Goal: Task Accomplishment & Management: Use online tool/utility

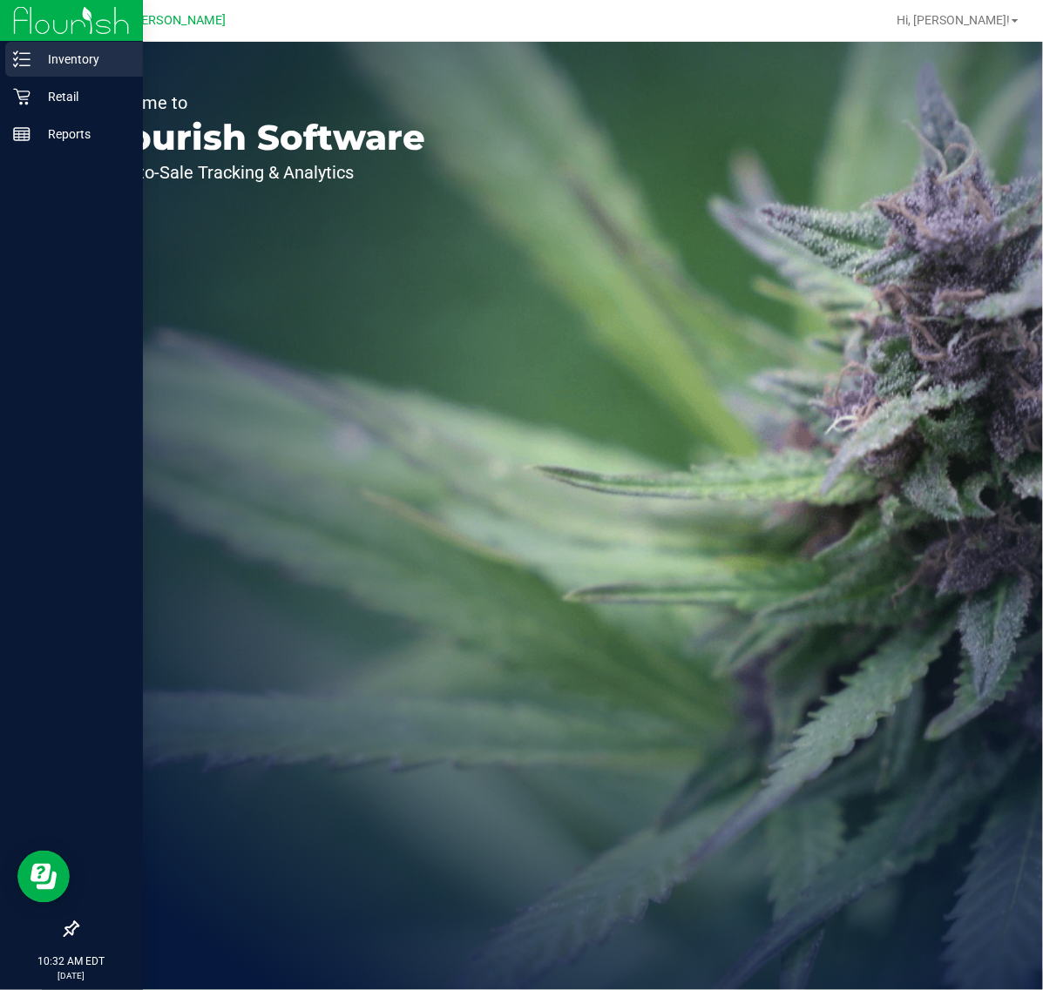
click at [24, 65] on line at bounding box center [25, 65] width 10 height 0
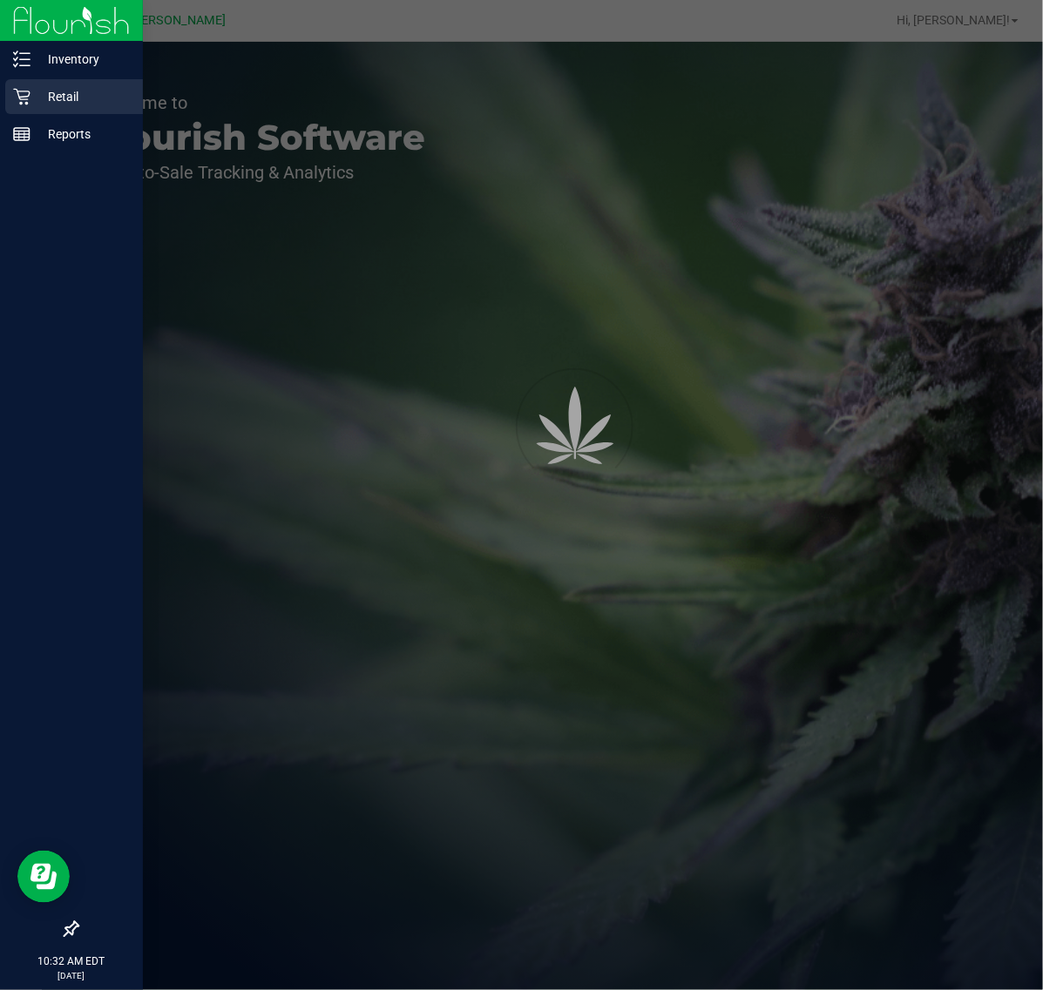
click at [71, 112] on div "Retail" at bounding box center [74, 96] width 138 height 35
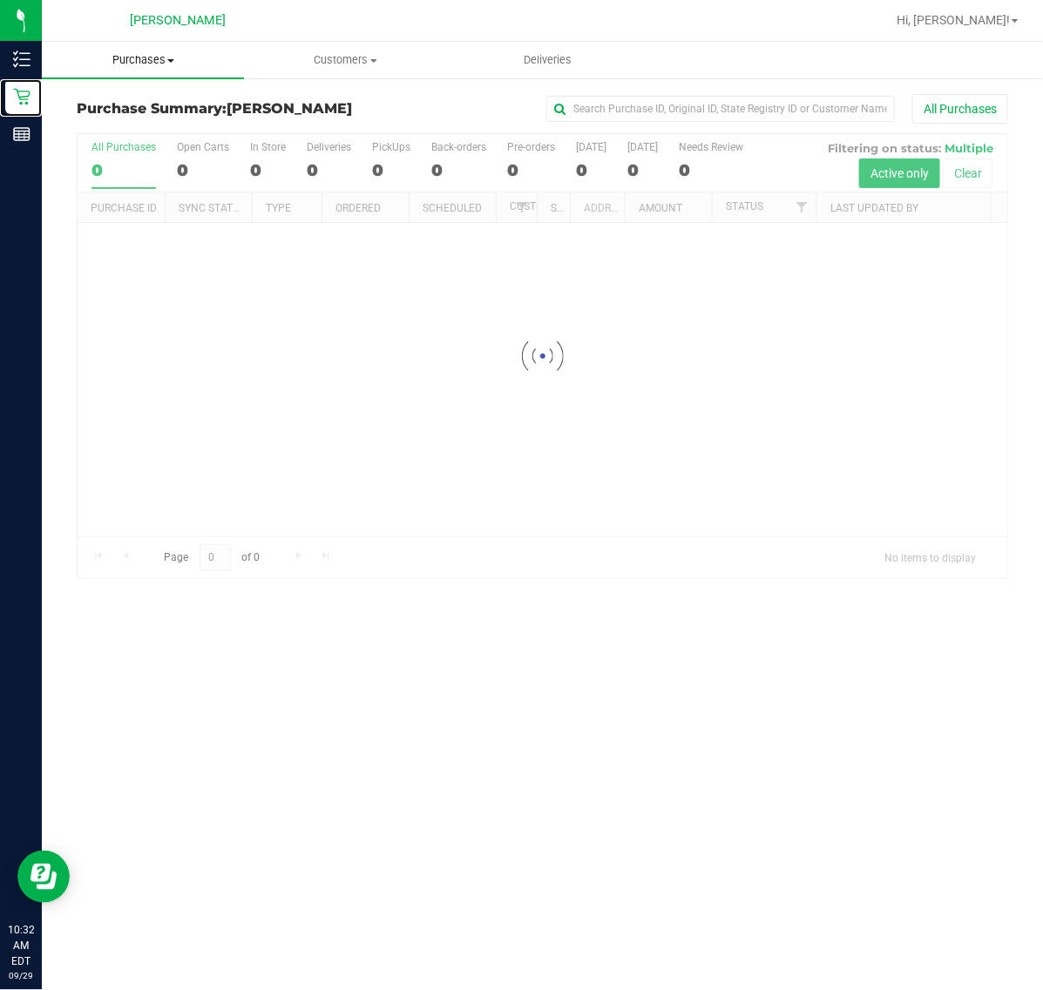
click at [176, 59] on span "Purchases" at bounding box center [143, 60] width 202 height 16
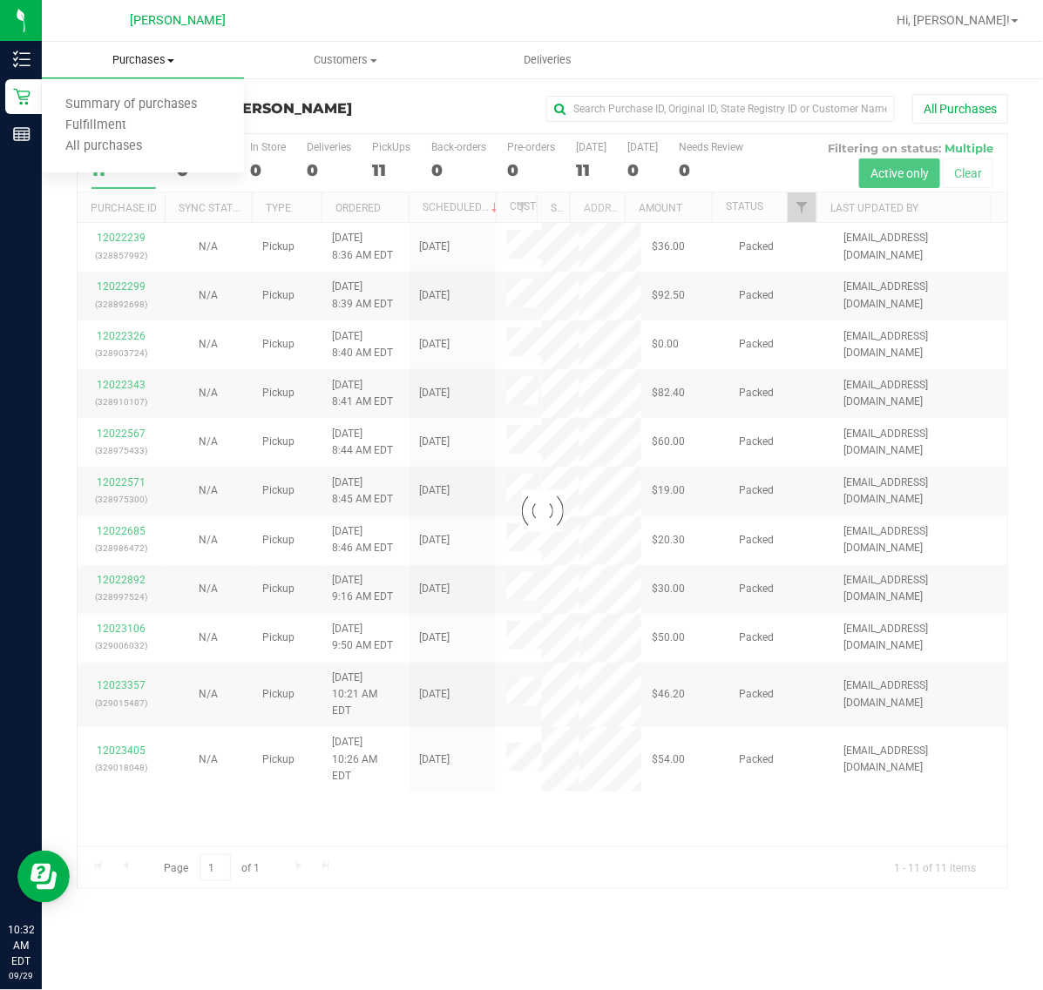
click at [97, 145] on span "All purchases" at bounding box center [104, 146] width 124 height 15
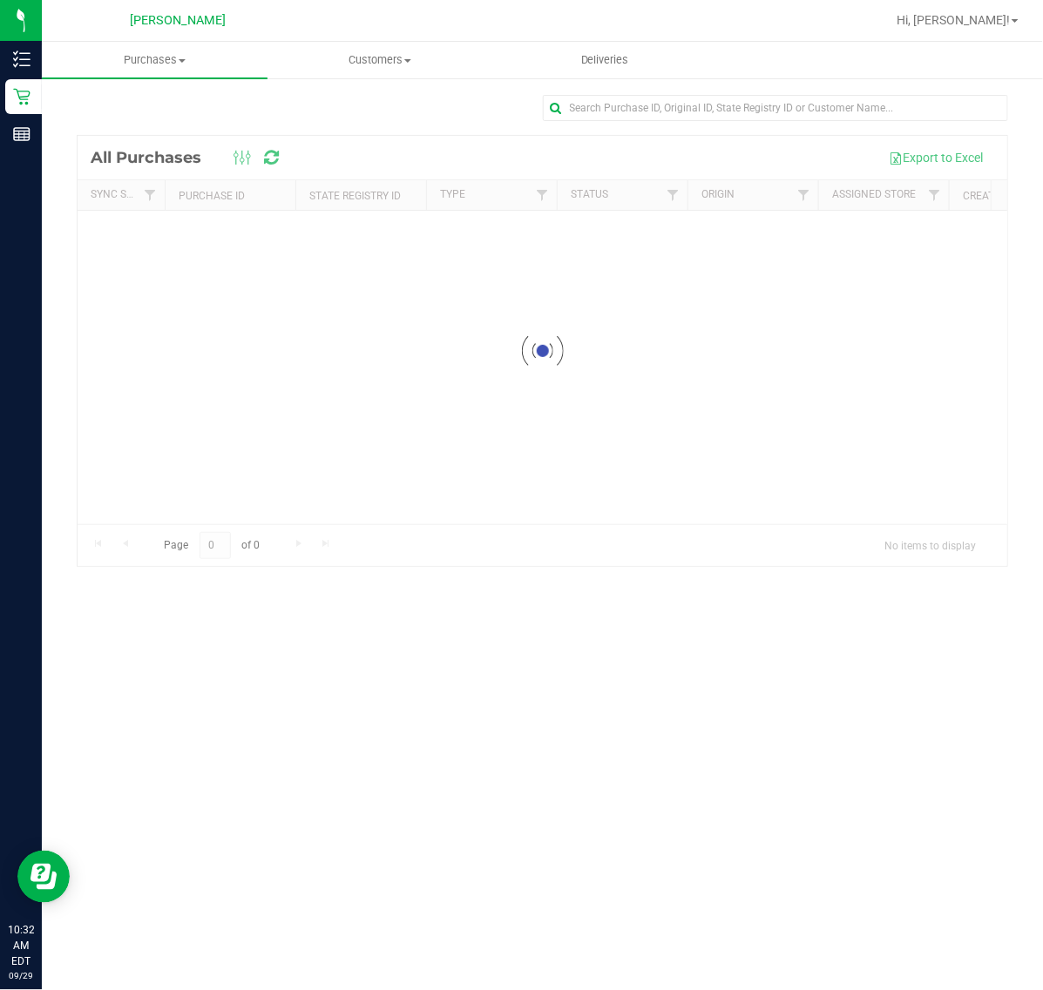
click at [181, 59] on span at bounding box center [182, 60] width 7 height 3
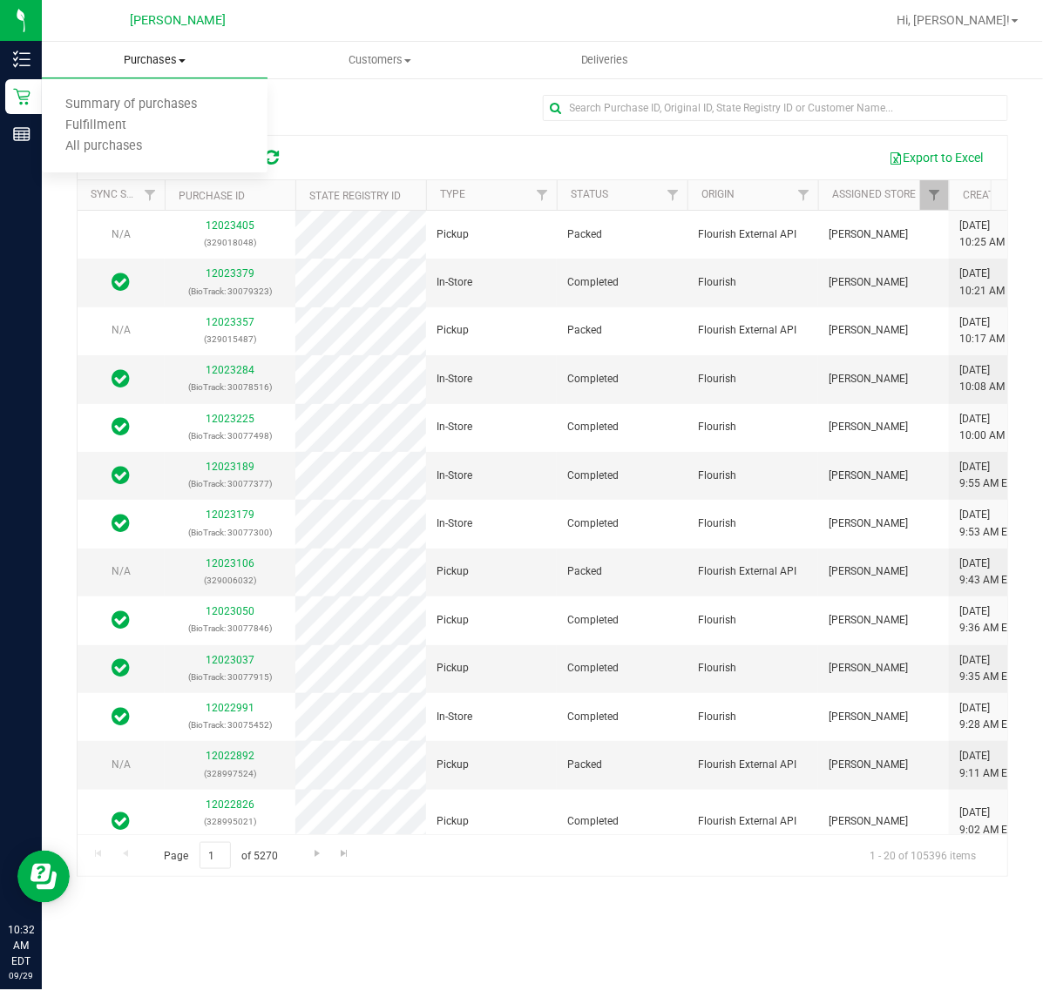
click at [100, 144] on span "All purchases" at bounding box center [104, 146] width 124 height 15
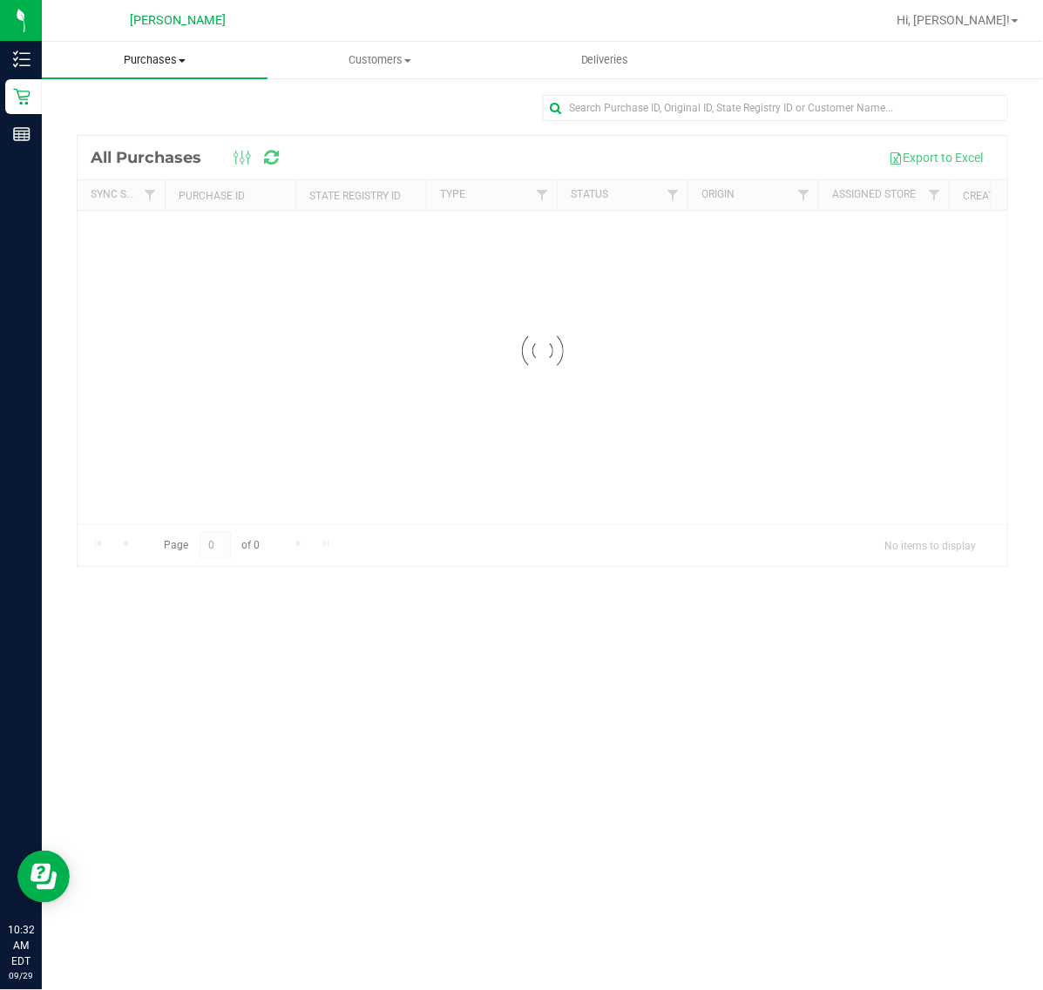
click at [176, 63] on span "Purchases" at bounding box center [155, 60] width 226 height 16
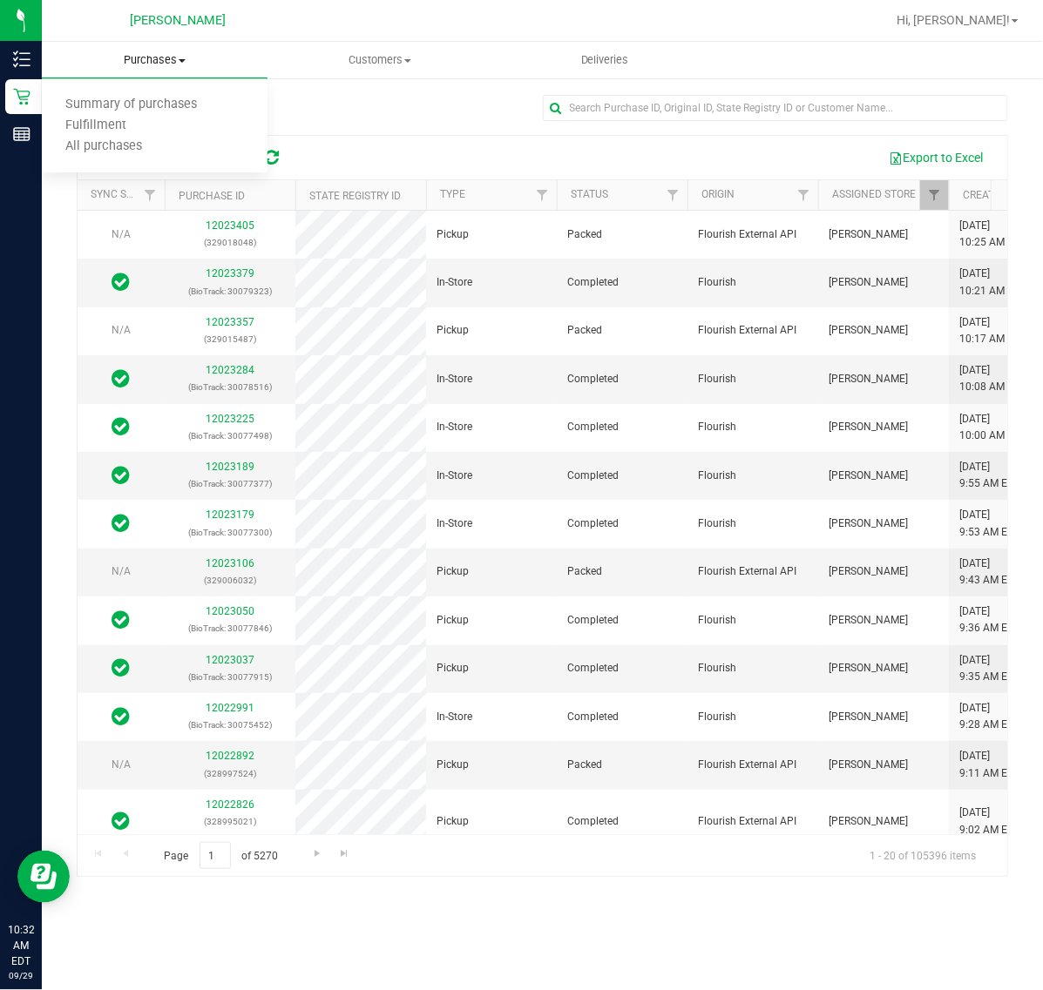
click at [102, 124] on span "Fulfillment" at bounding box center [96, 125] width 108 height 15
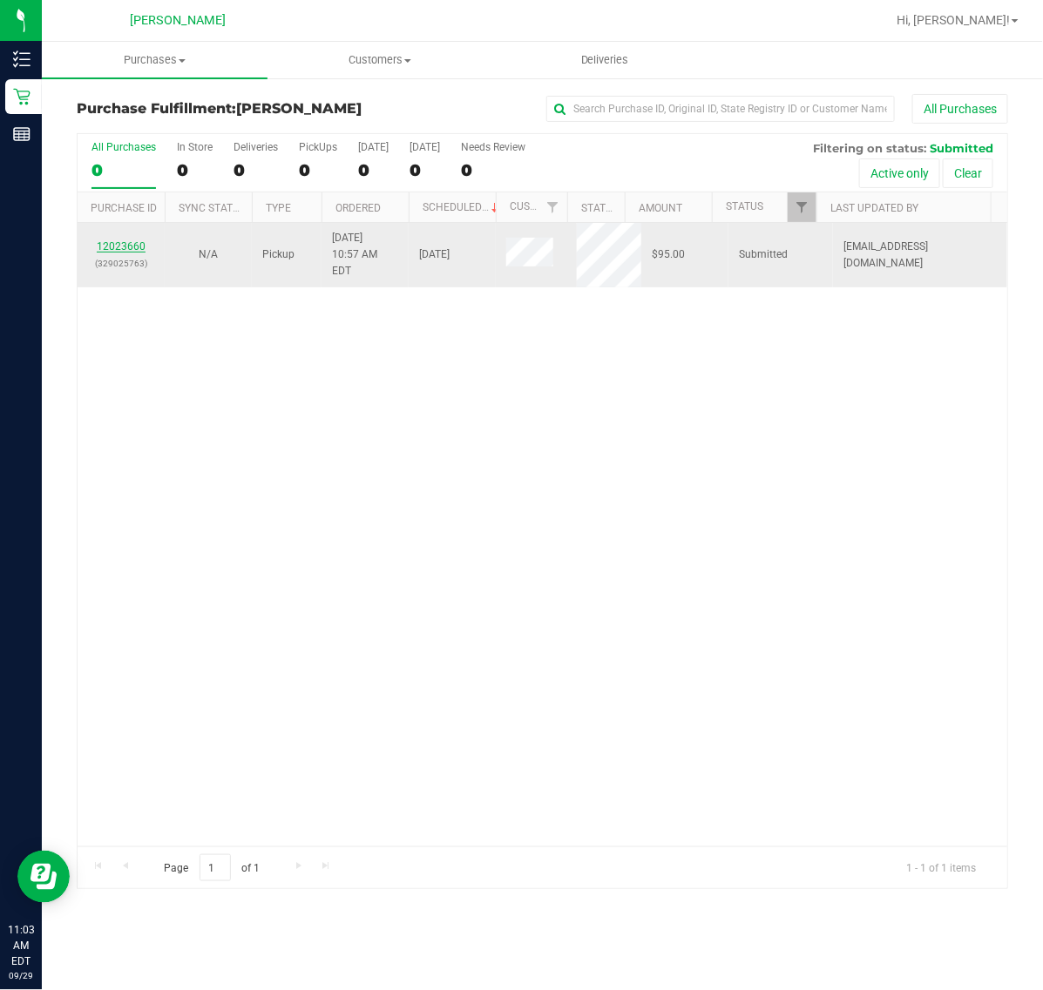
click at [123, 240] on link "12023660" at bounding box center [121, 246] width 49 height 12
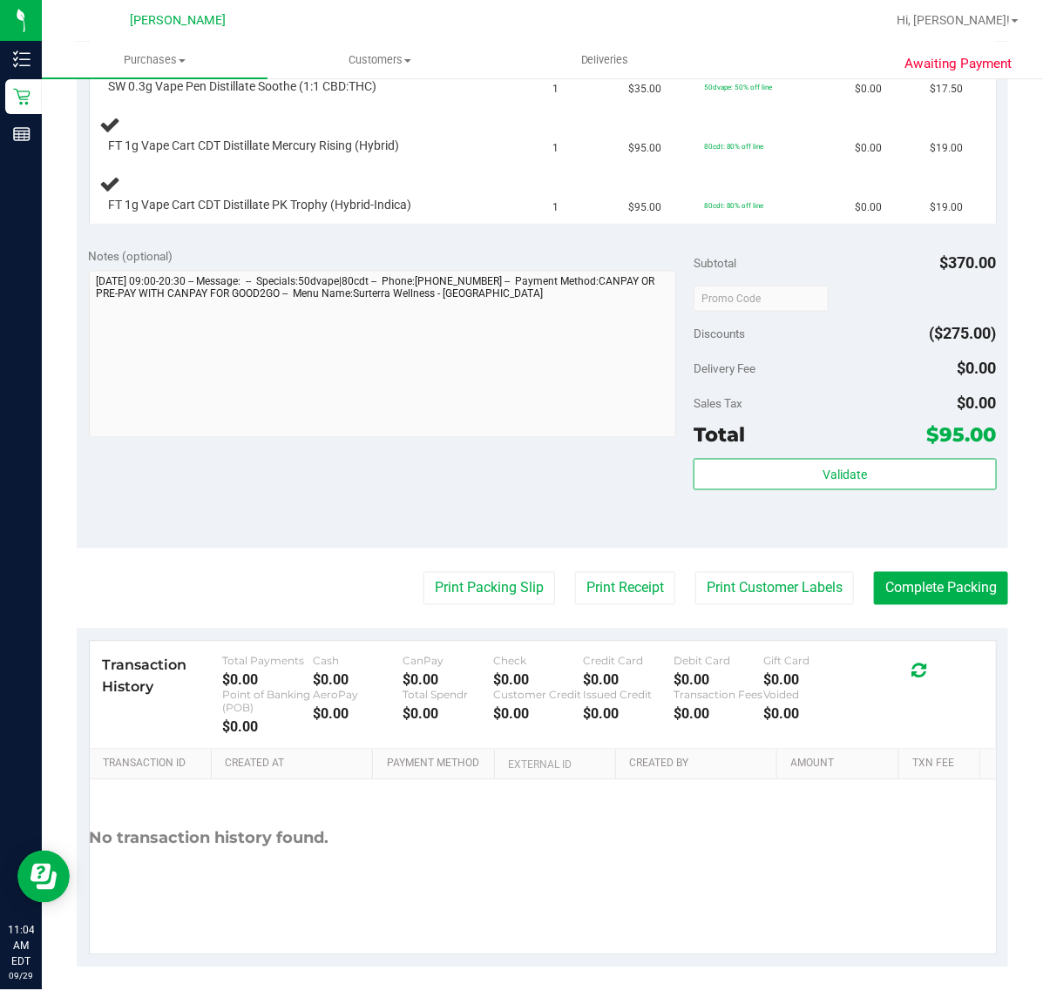
scroll to position [701, 0]
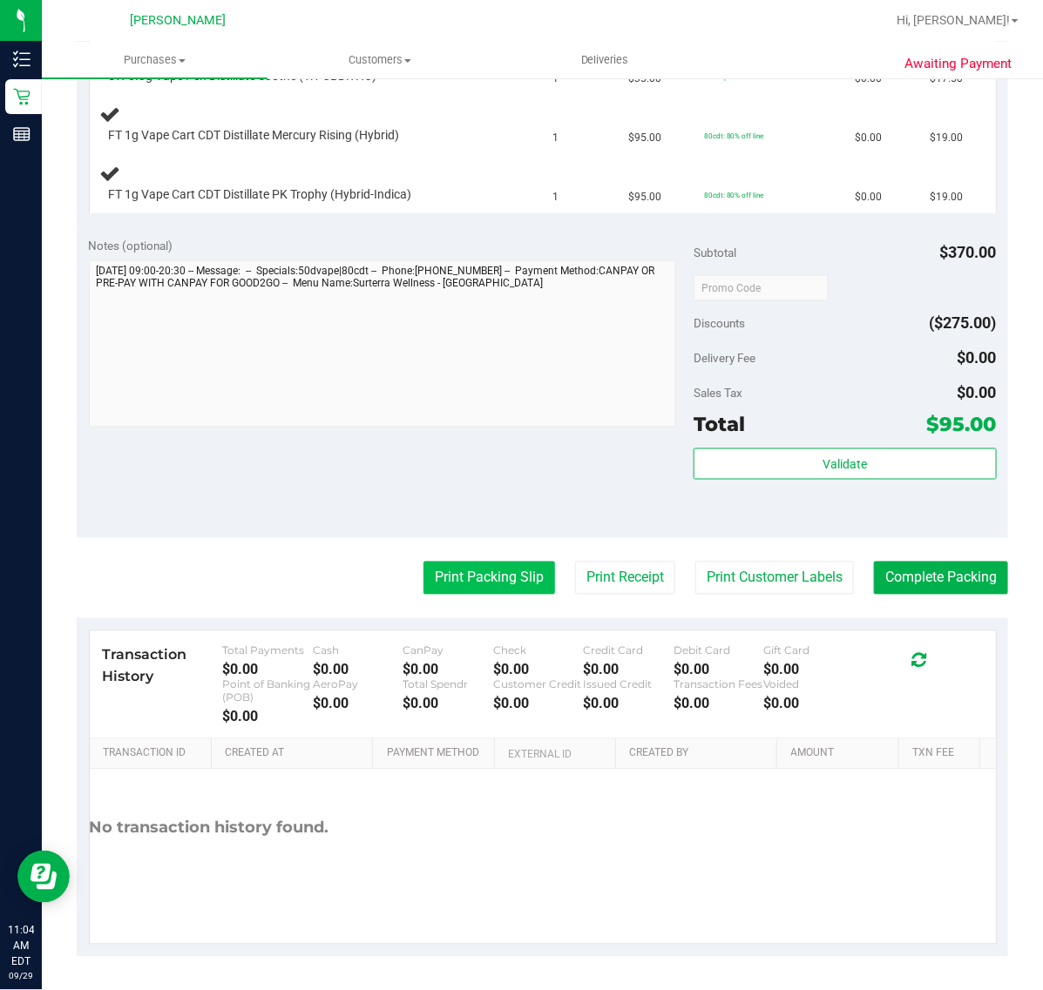
click at [460, 571] on button "Print Packing Slip" at bounding box center [489, 578] width 132 height 33
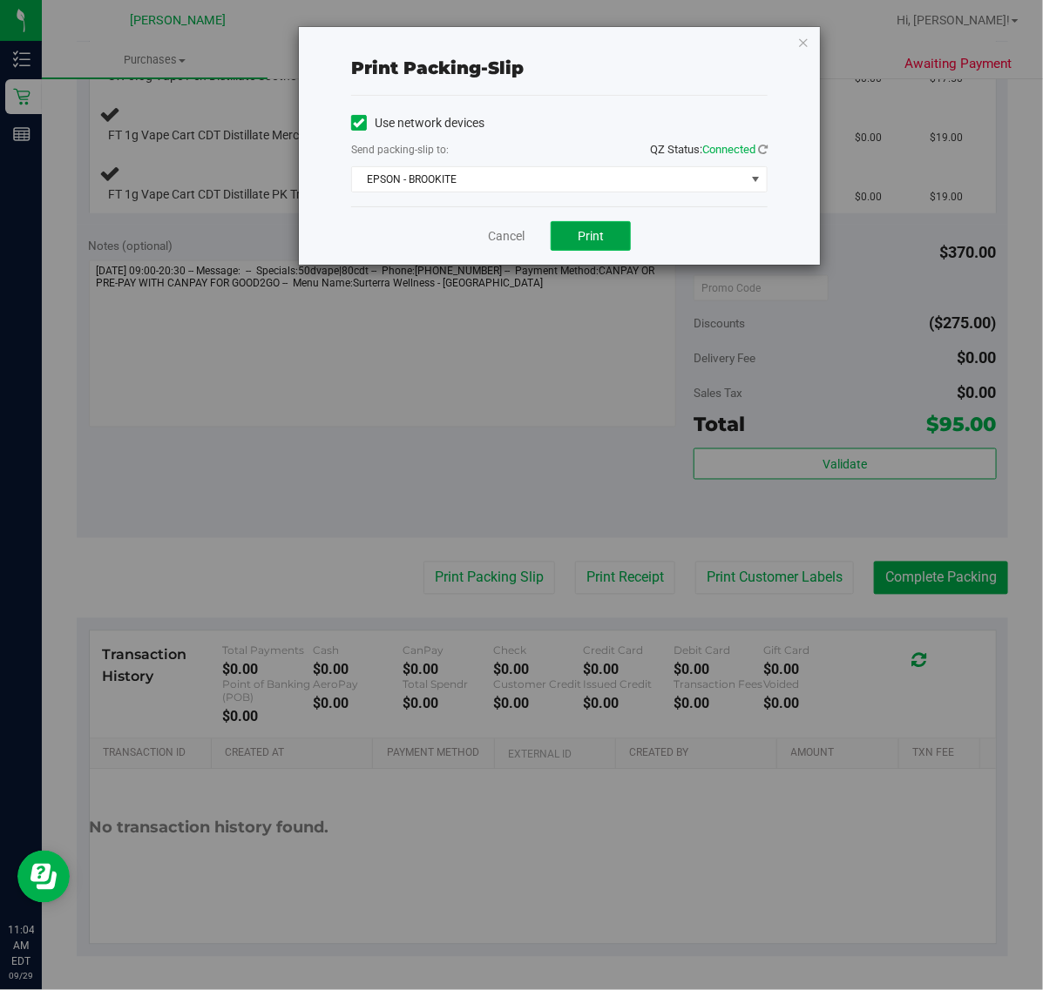
click at [598, 233] on span "Print" at bounding box center [591, 236] width 26 height 14
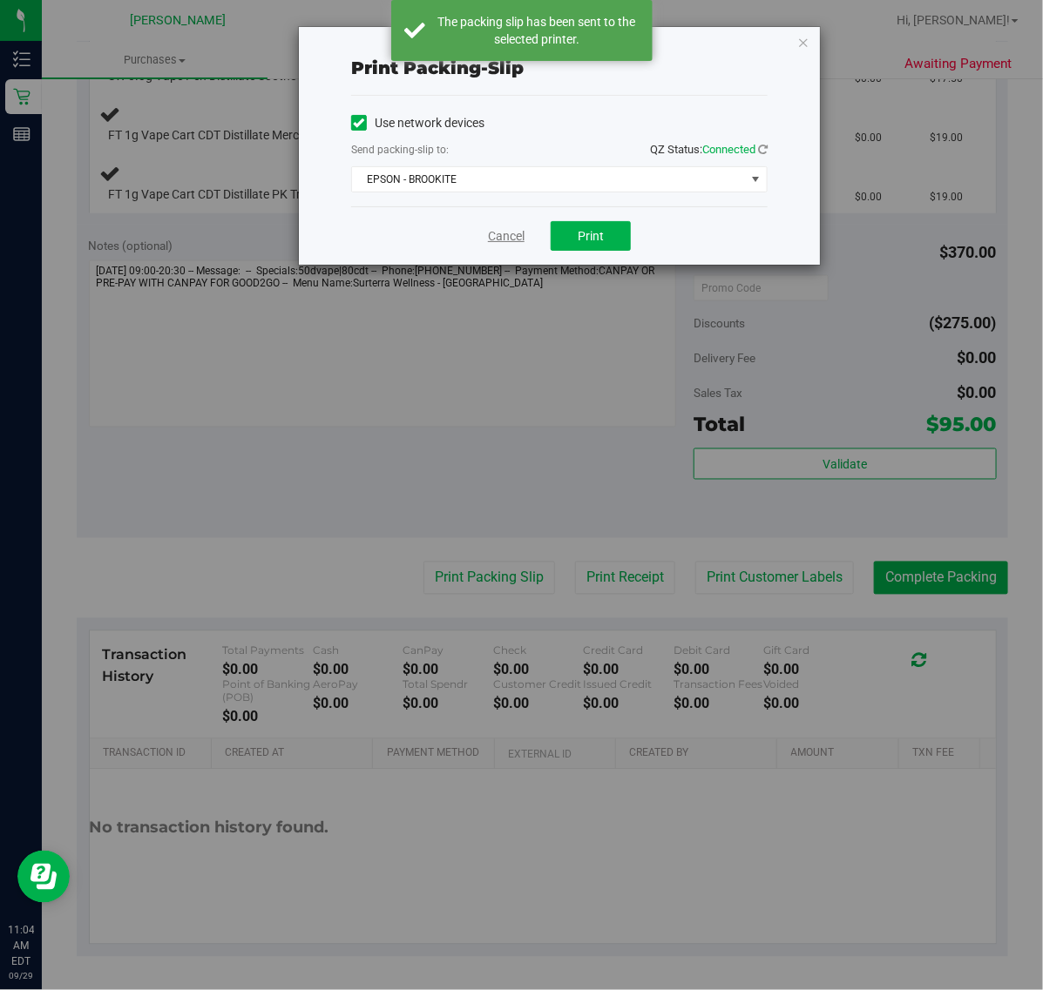
click at [503, 233] on link "Cancel" at bounding box center [506, 236] width 37 height 18
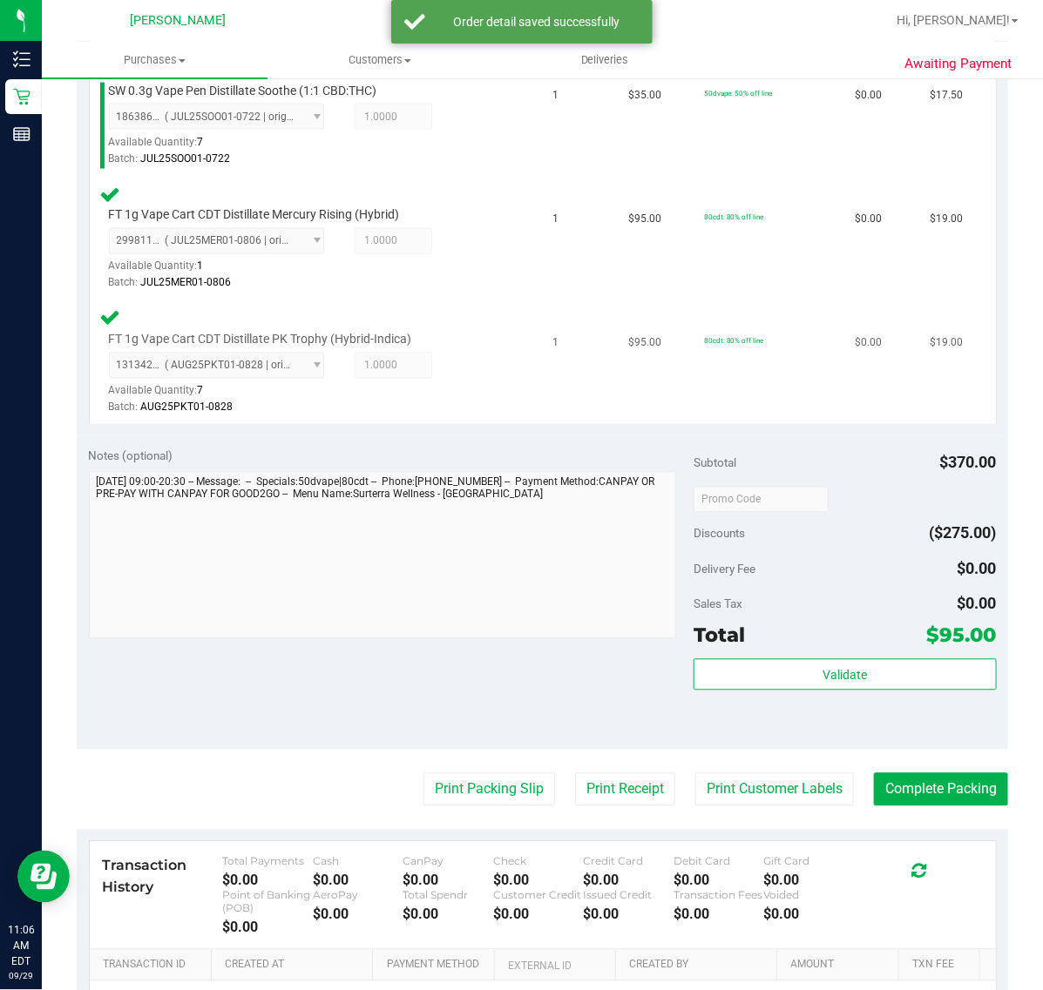
scroll to position [881, 0]
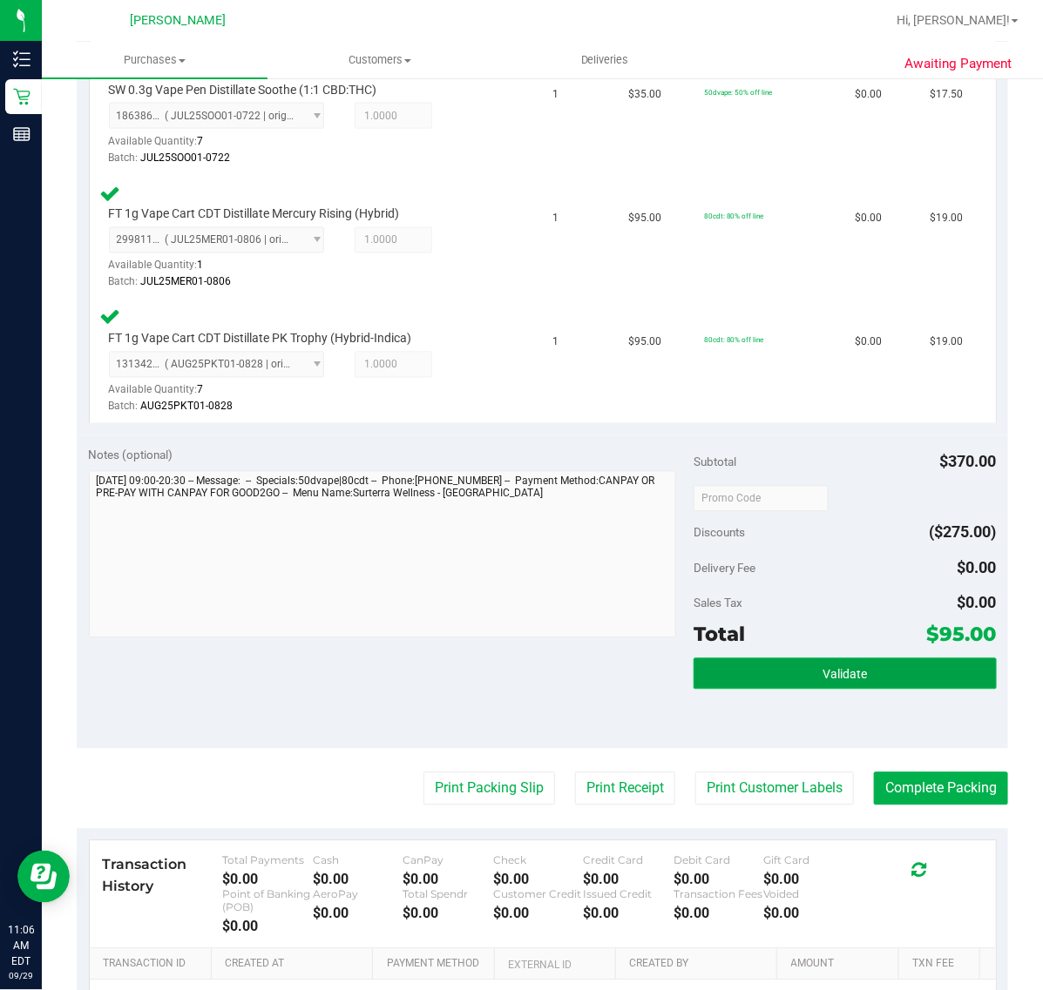
click at [768, 664] on button "Validate" at bounding box center [844, 674] width 302 height 31
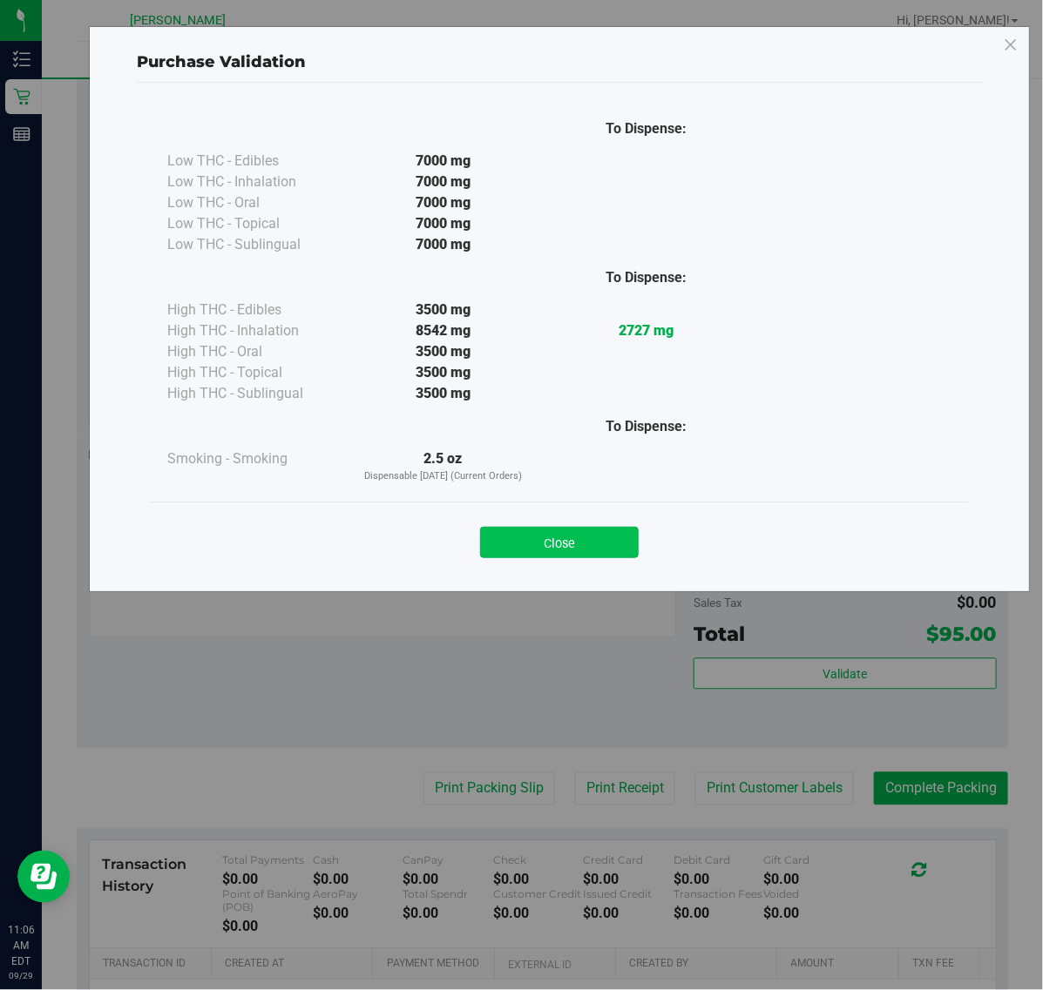
click at [585, 537] on button "Close" at bounding box center [559, 542] width 159 height 31
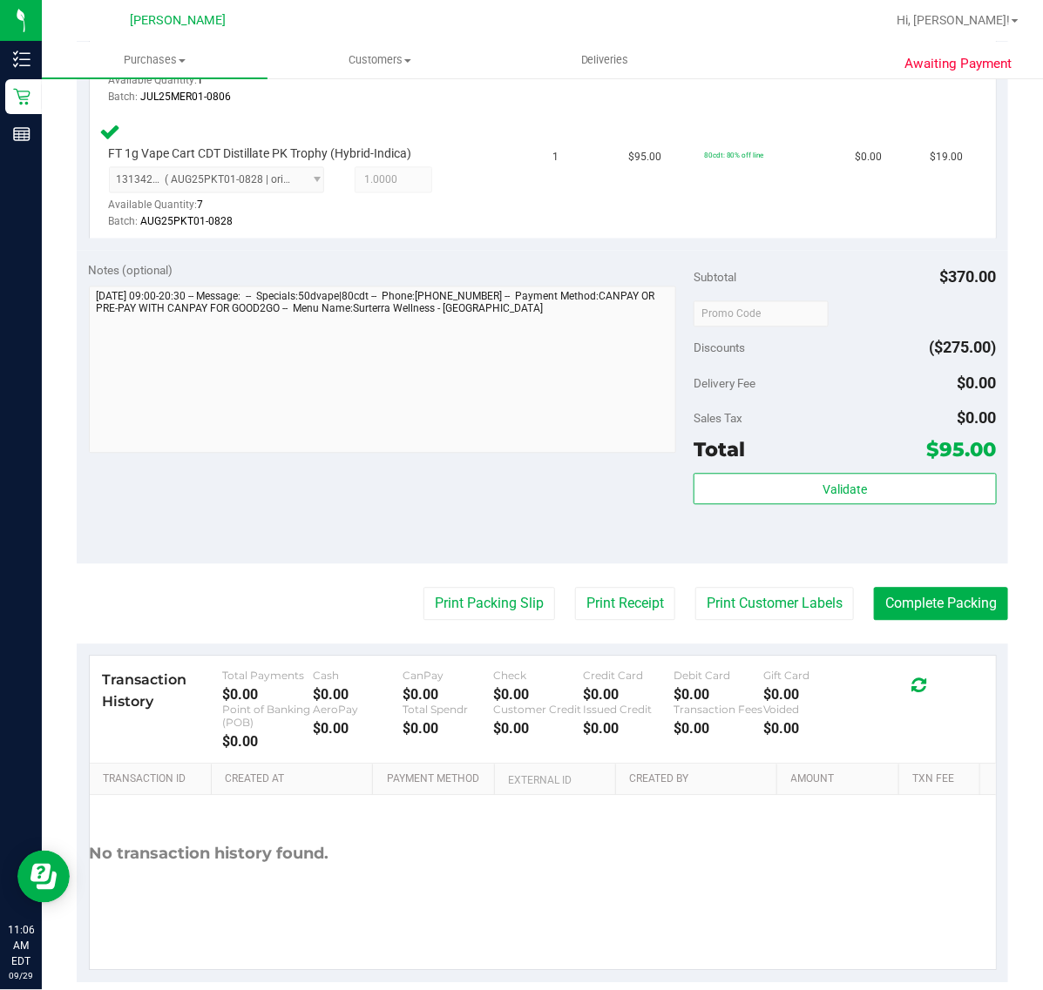
scroll to position [1085, 0]
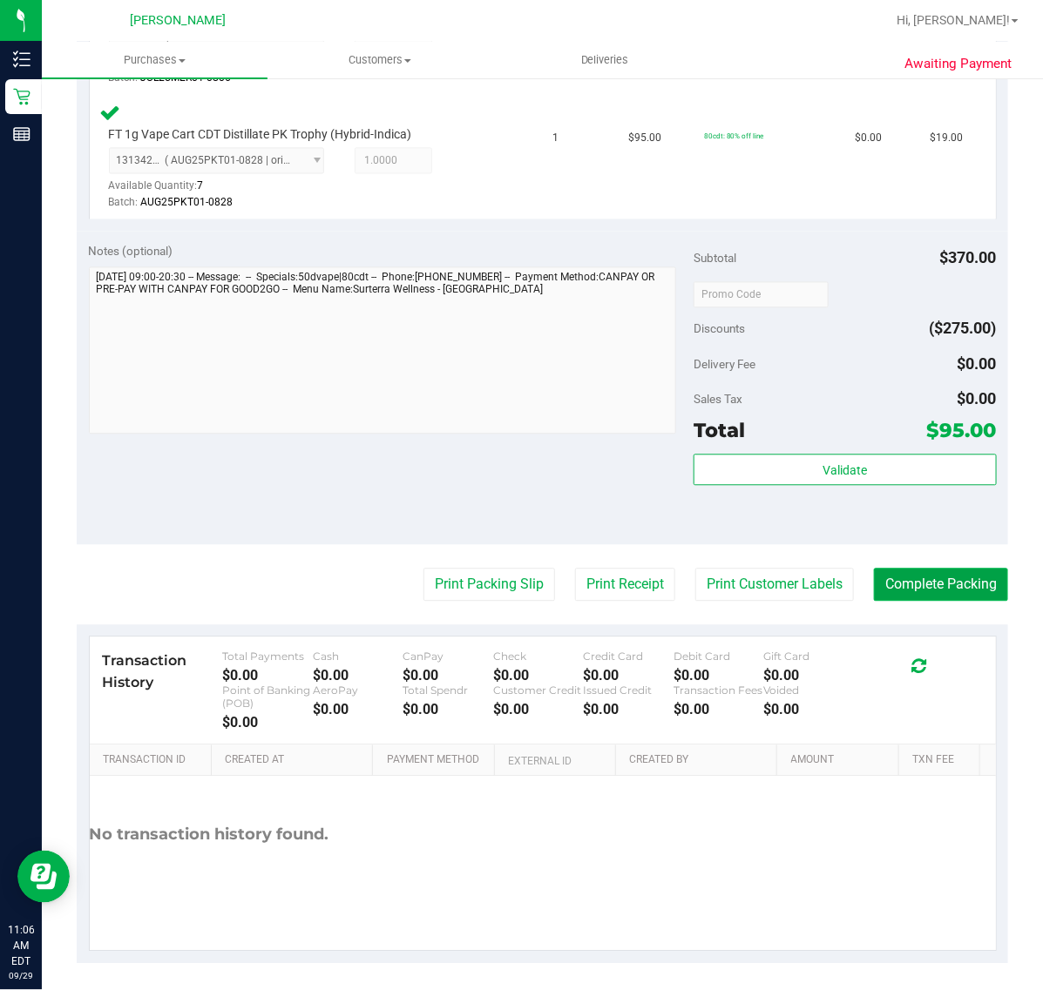
click at [922, 572] on button "Complete Packing" at bounding box center [941, 585] width 134 height 33
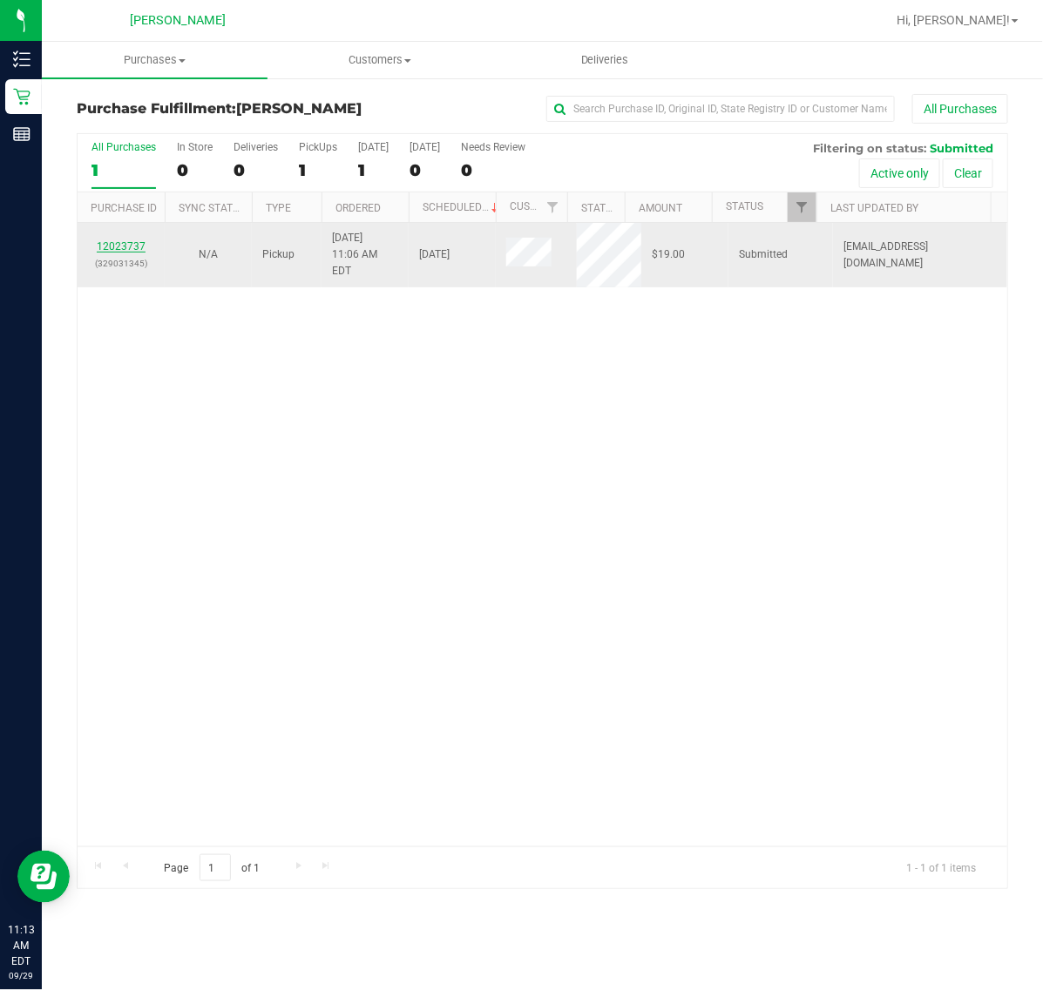
click at [127, 240] on link "12023737" at bounding box center [121, 246] width 49 height 12
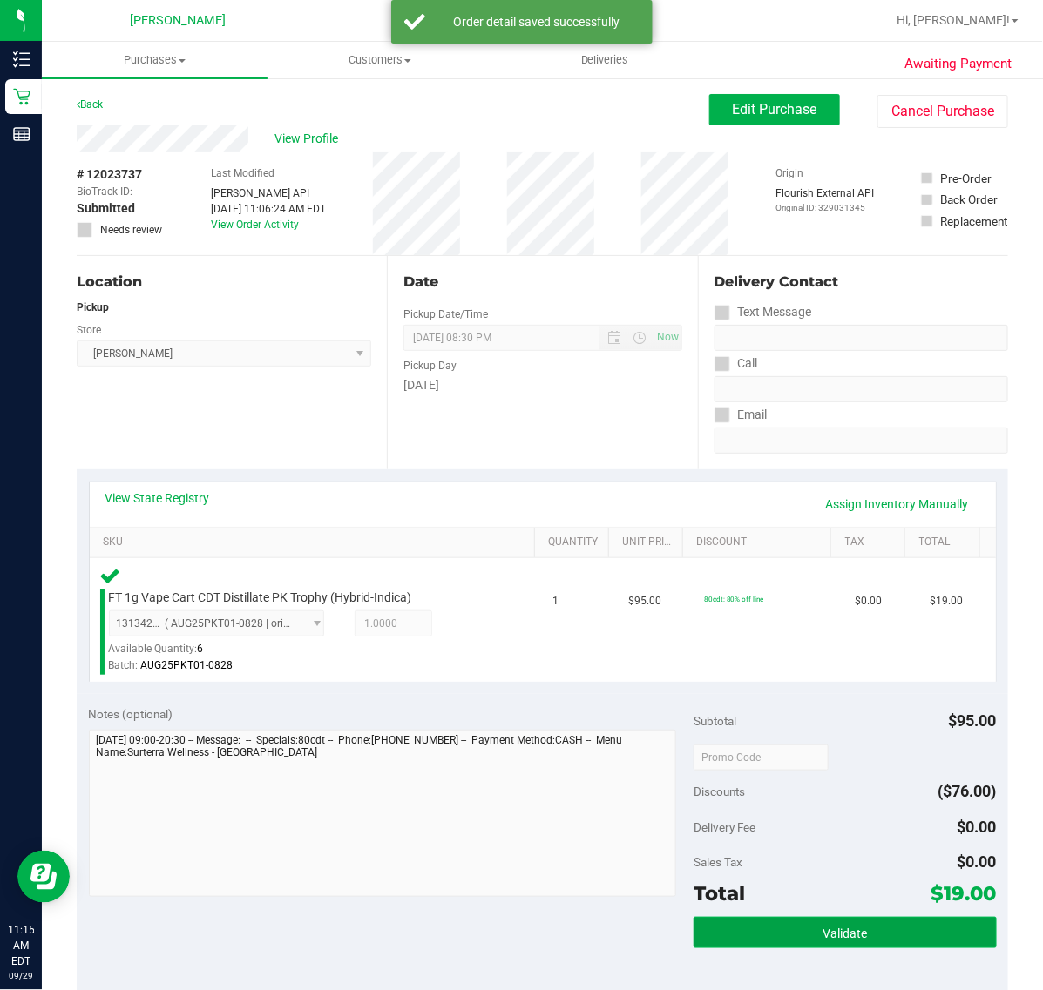
click at [822, 930] on span "Validate" at bounding box center [844, 934] width 44 height 14
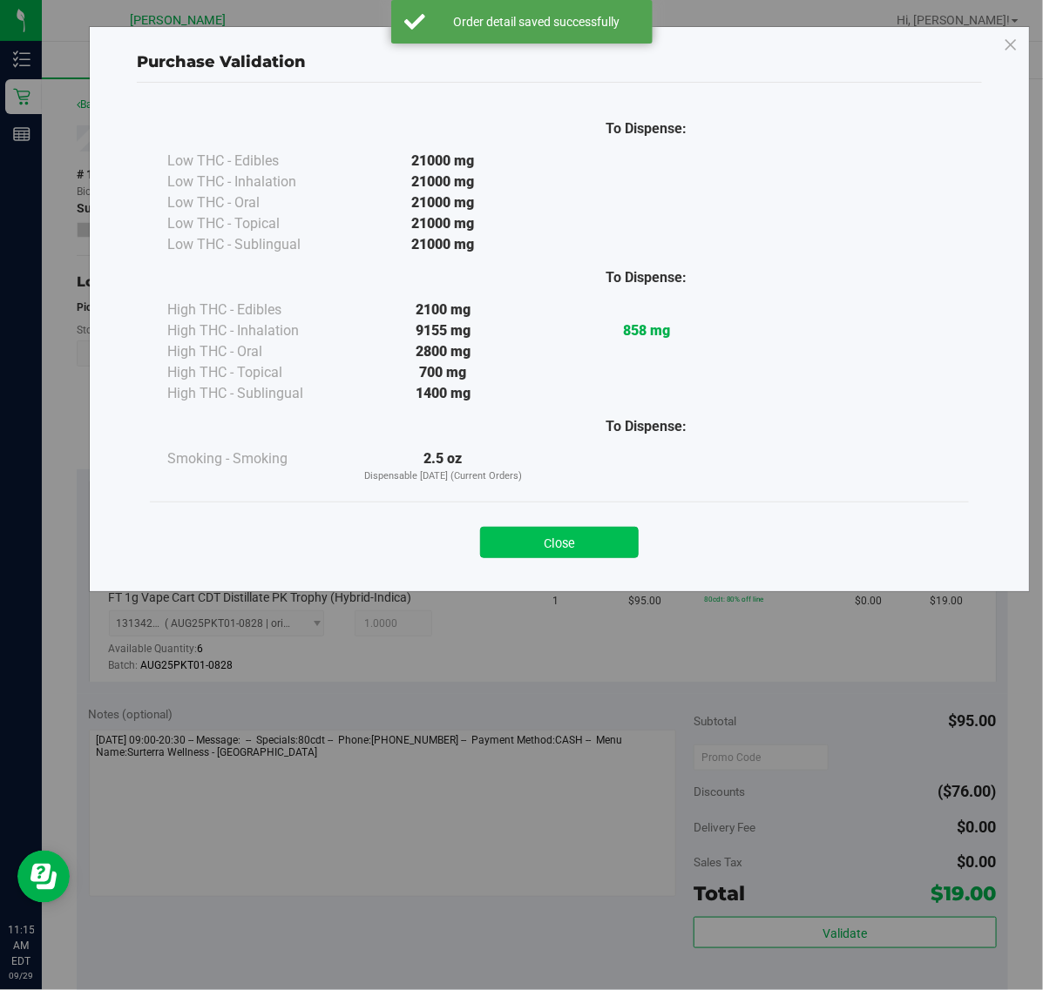
click at [569, 556] on button "Close" at bounding box center [559, 542] width 159 height 31
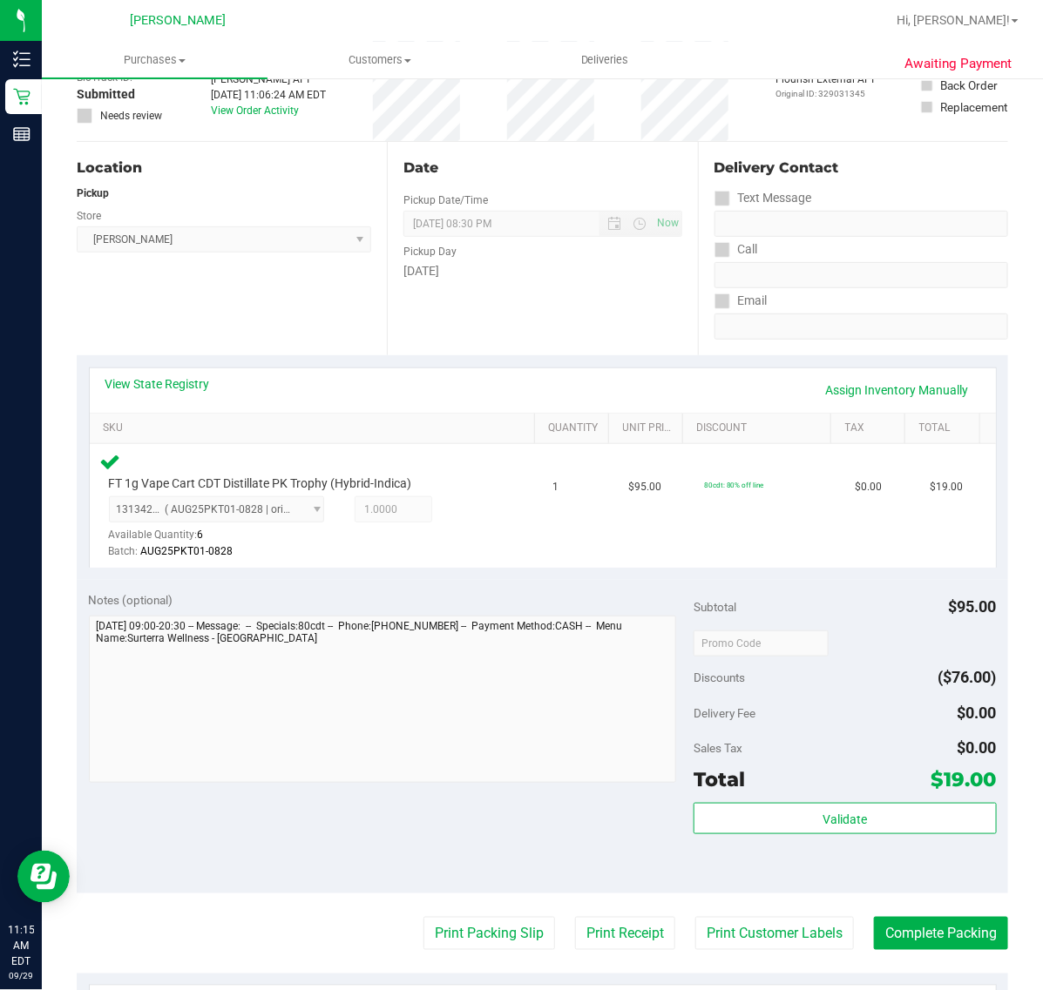
scroll to position [357, 0]
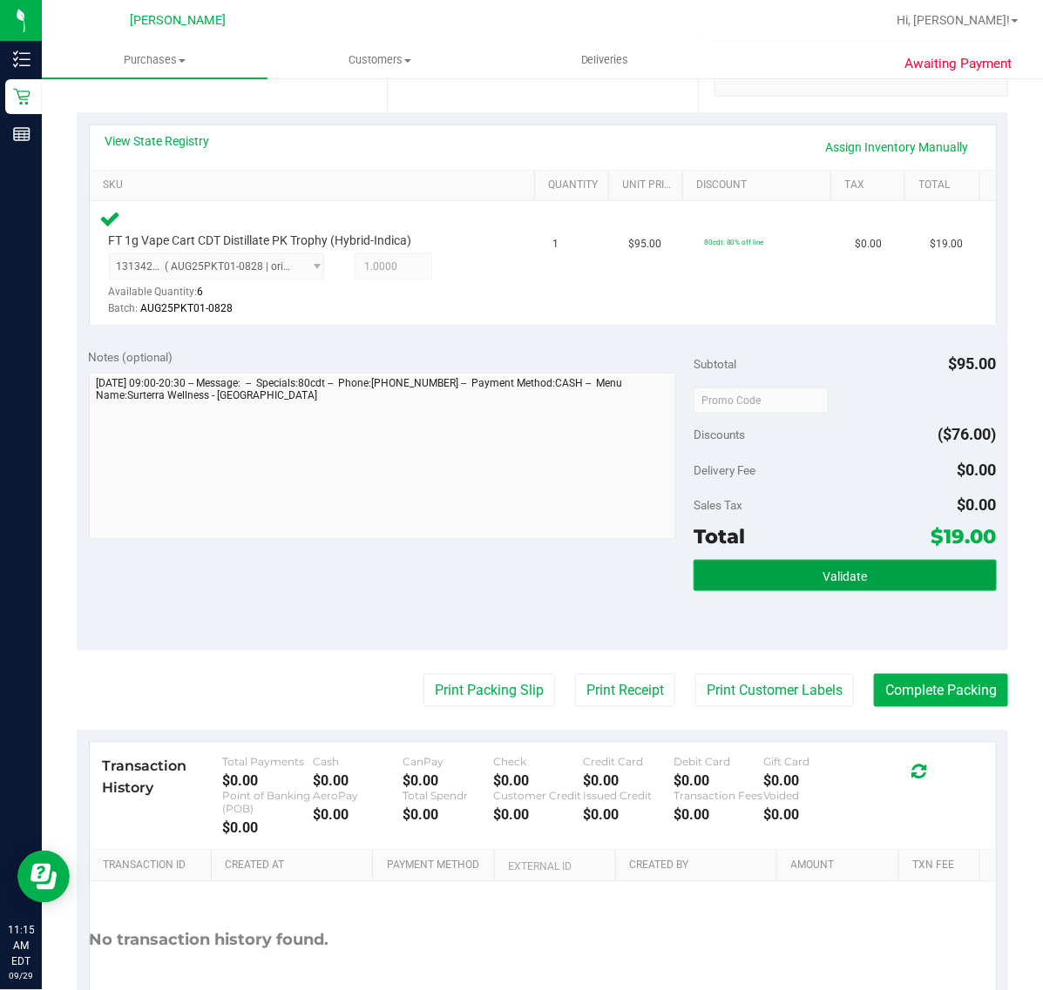
click at [822, 576] on span "Validate" at bounding box center [844, 577] width 44 height 14
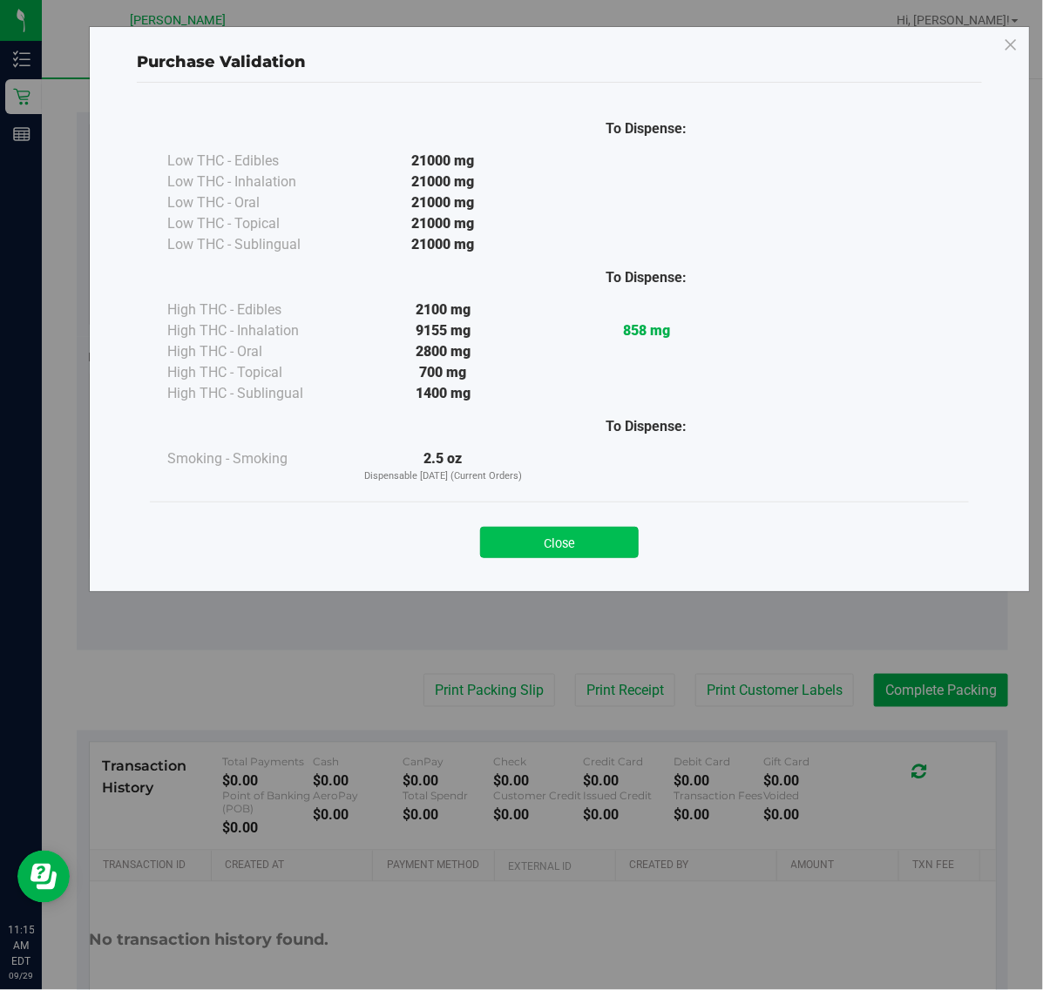
click at [568, 545] on button "Close" at bounding box center [559, 542] width 159 height 31
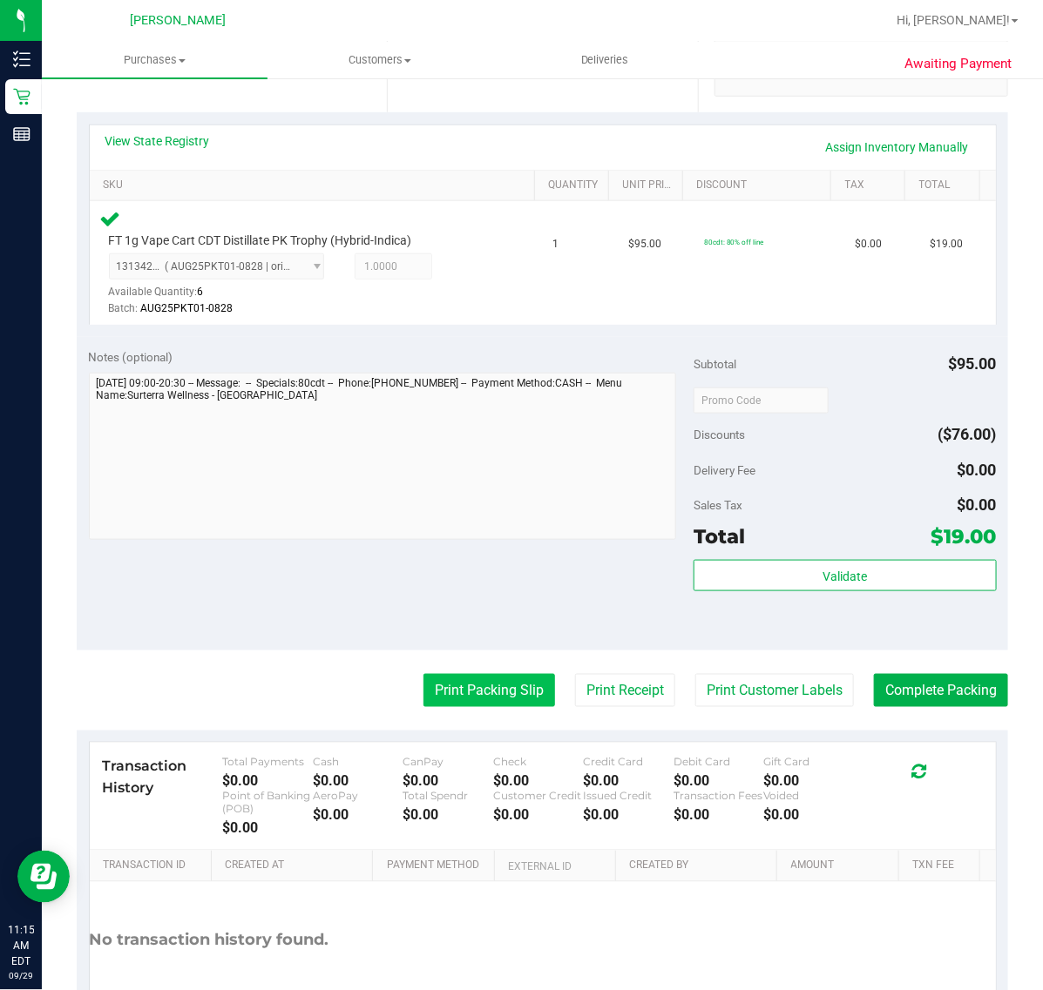
click at [476, 706] on button "Print Packing Slip" at bounding box center [489, 690] width 132 height 33
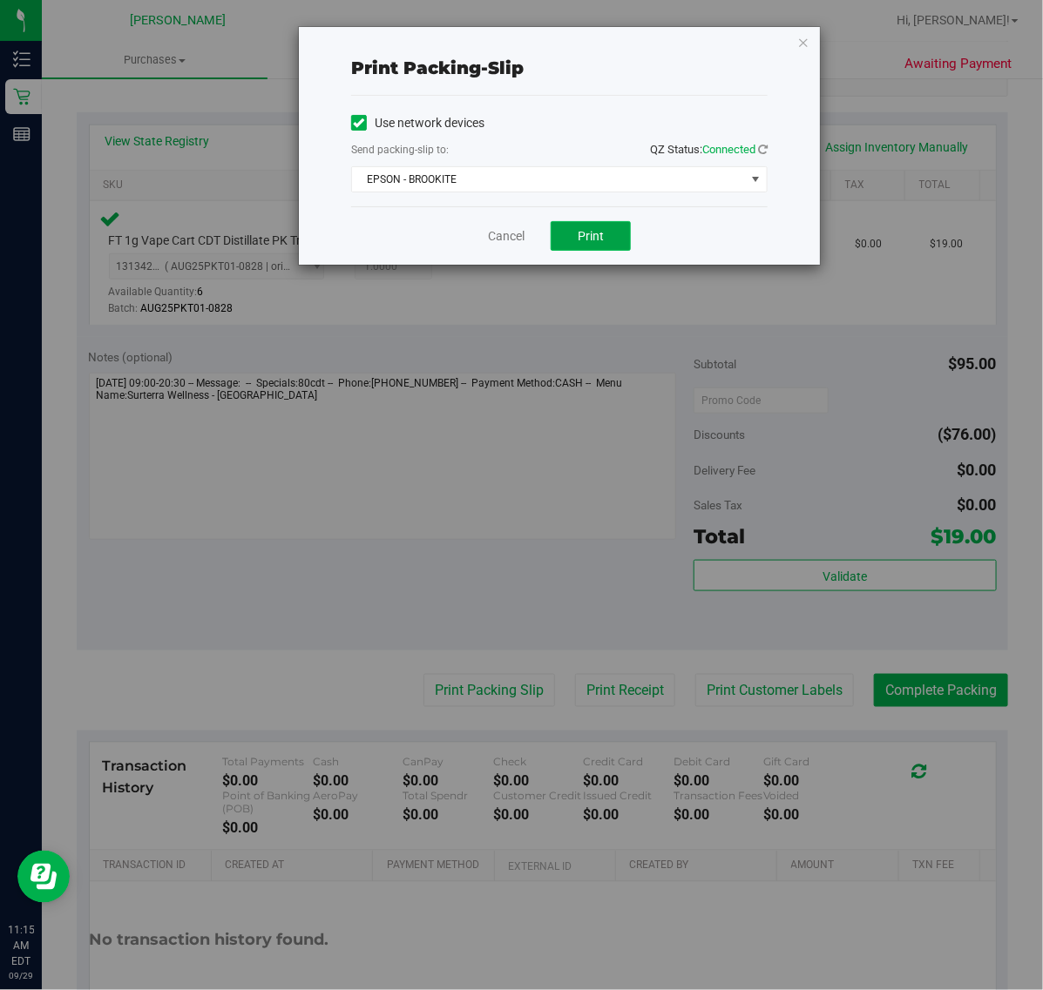
click at [602, 229] on span "Print" at bounding box center [591, 236] width 26 height 14
click at [508, 236] on link "Cancel" at bounding box center [506, 236] width 37 height 18
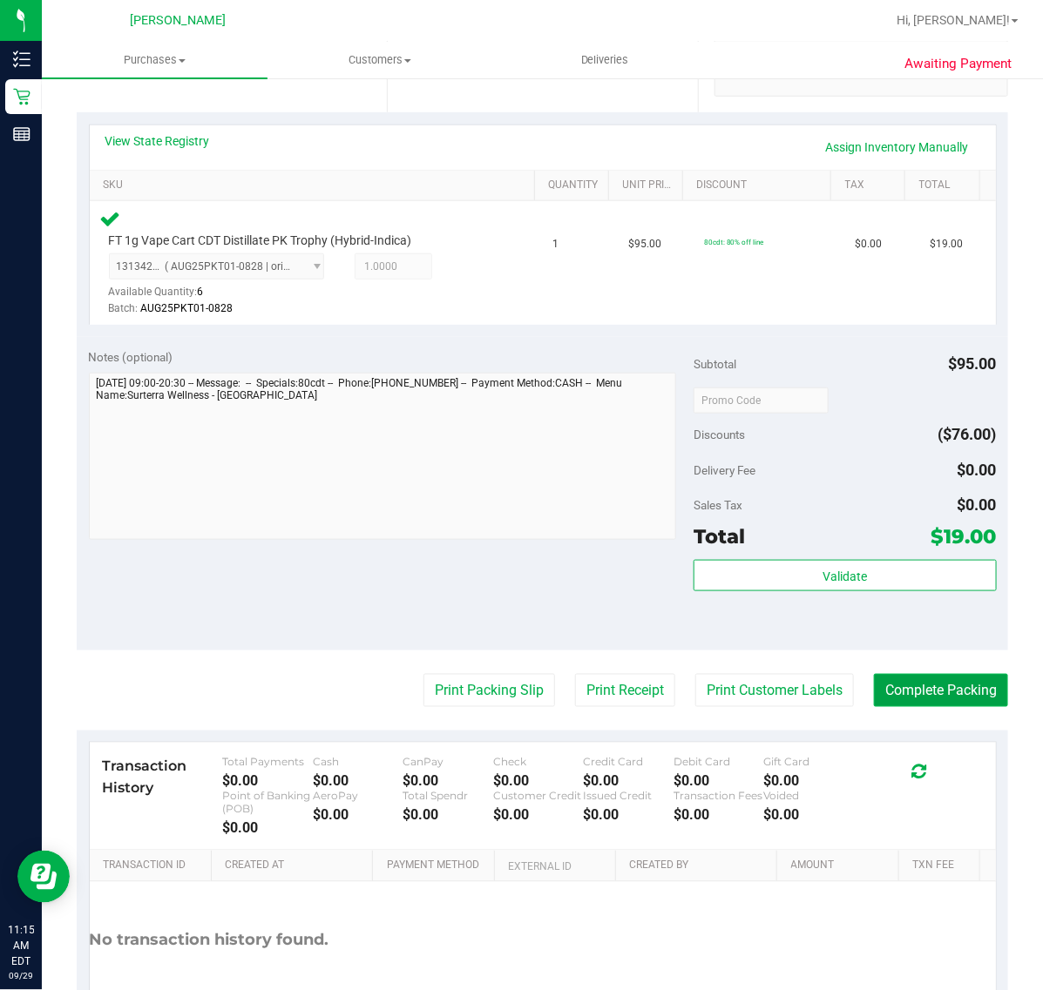
click at [955, 684] on button "Complete Packing" at bounding box center [941, 690] width 134 height 33
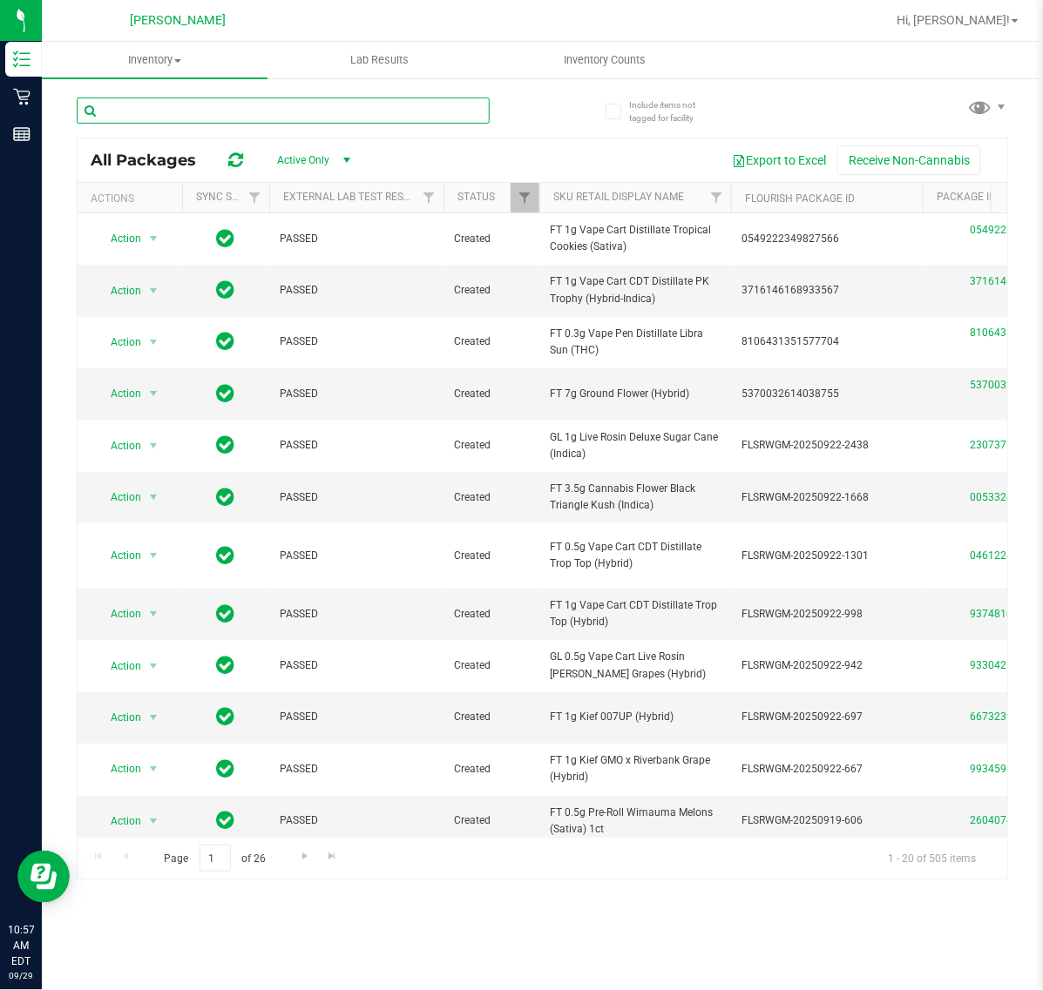
click at [206, 114] on input "text" at bounding box center [283, 111] width 413 height 26
paste input "FSO Syringe"
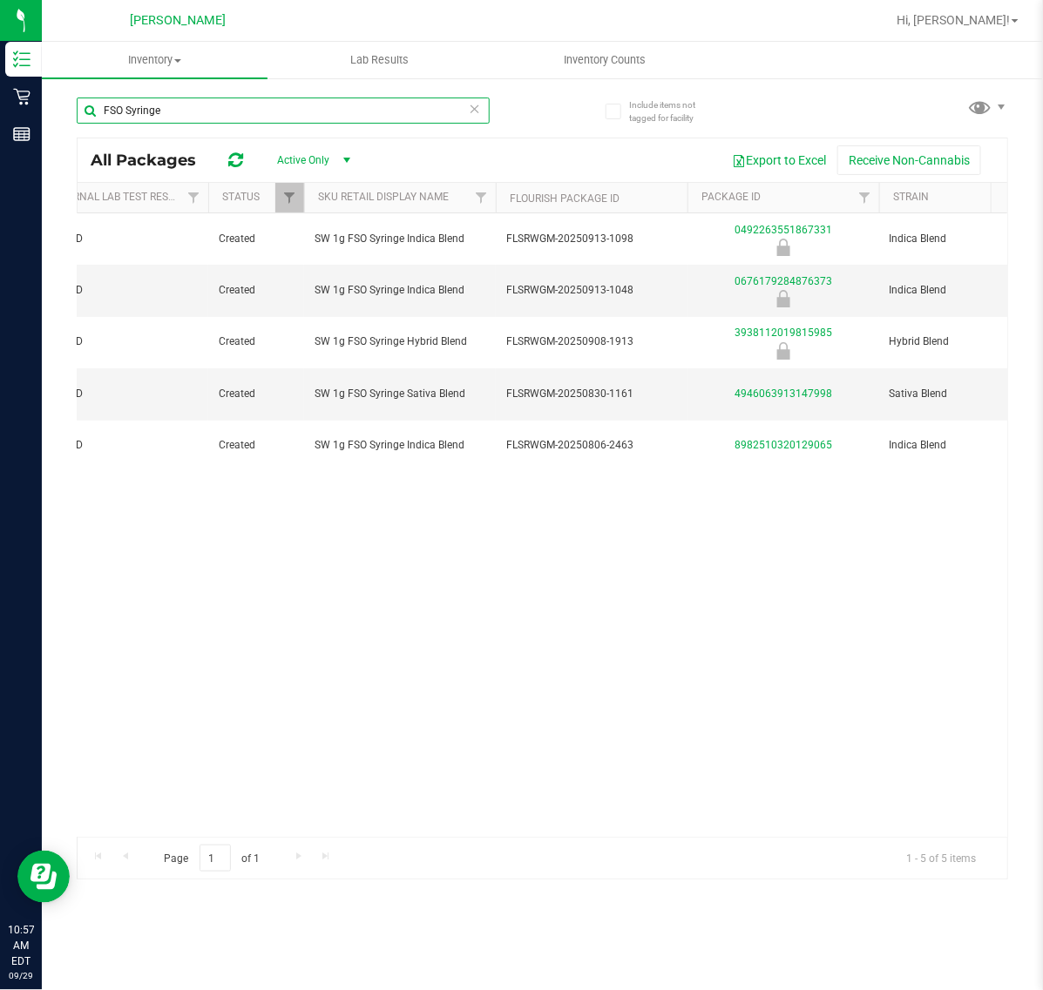
scroll to position [0, 238]
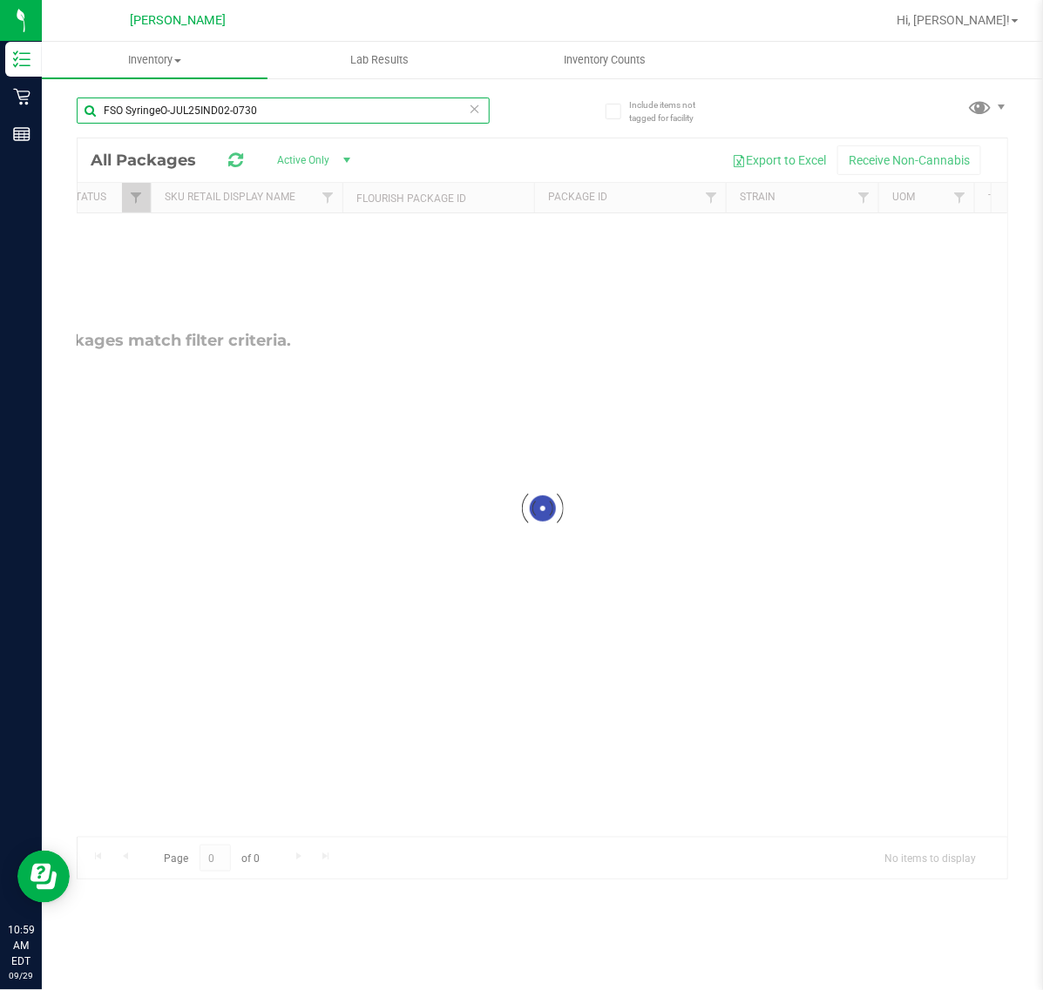
type input "FSO SyringeO-JUL25IND02-0730"
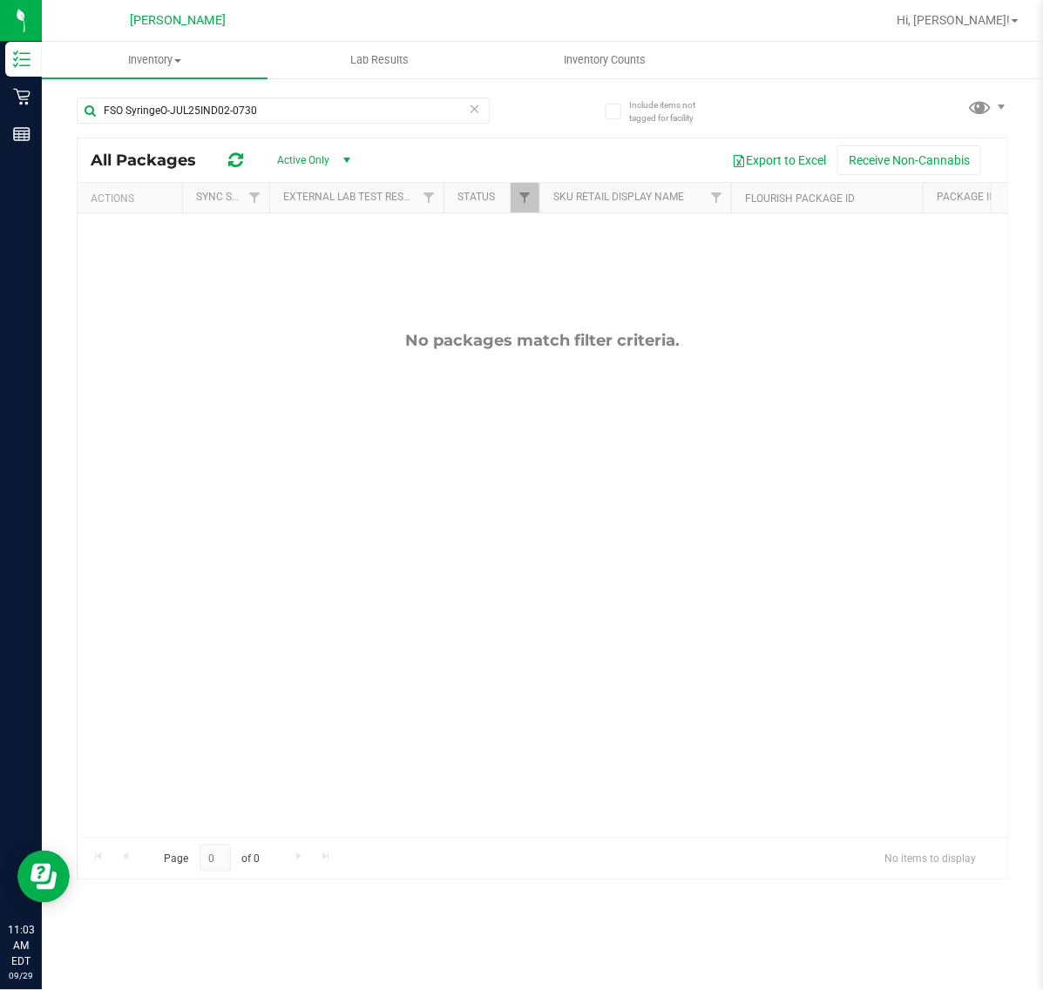
click at [475, 107] on icon at bounding box center [475, 108] width 12 height 21
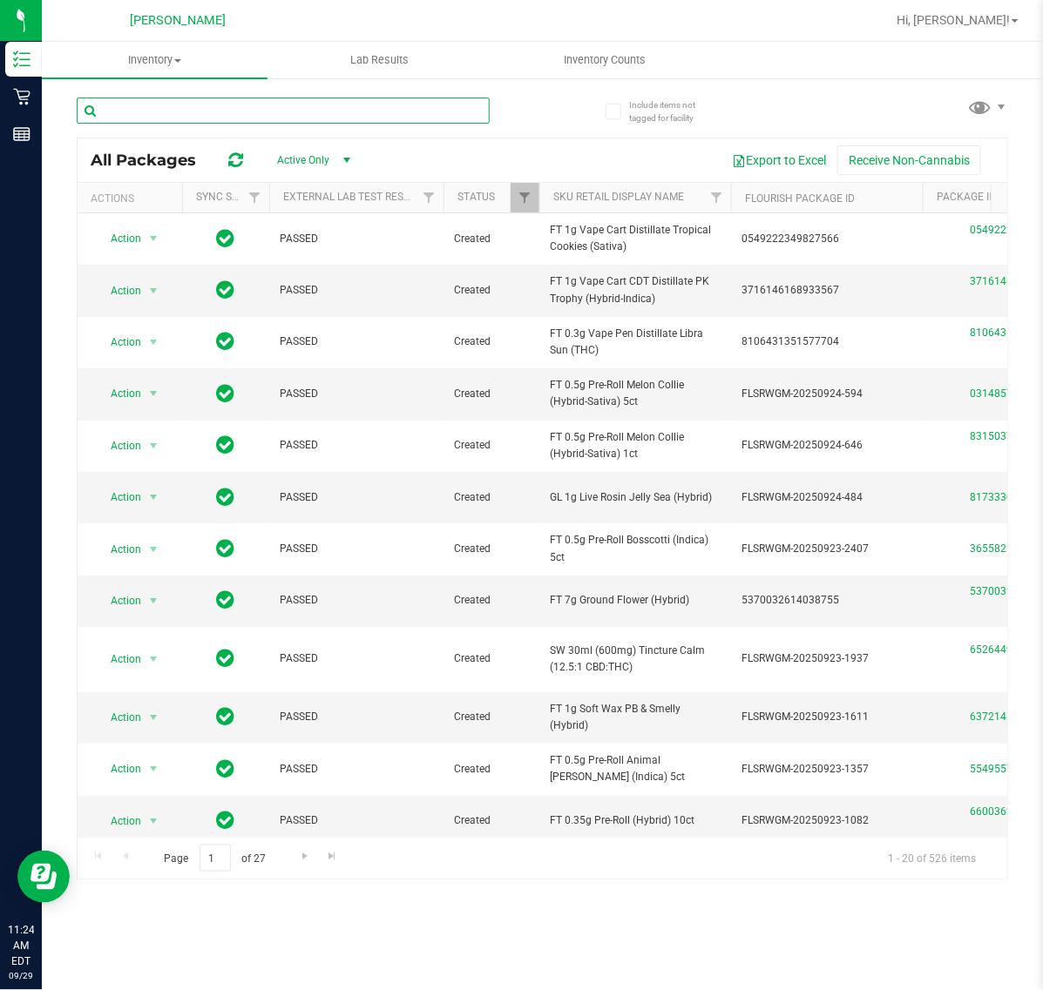
click at [293, 110] on input "text" at bounding box center [283, 111] width 413 height 26
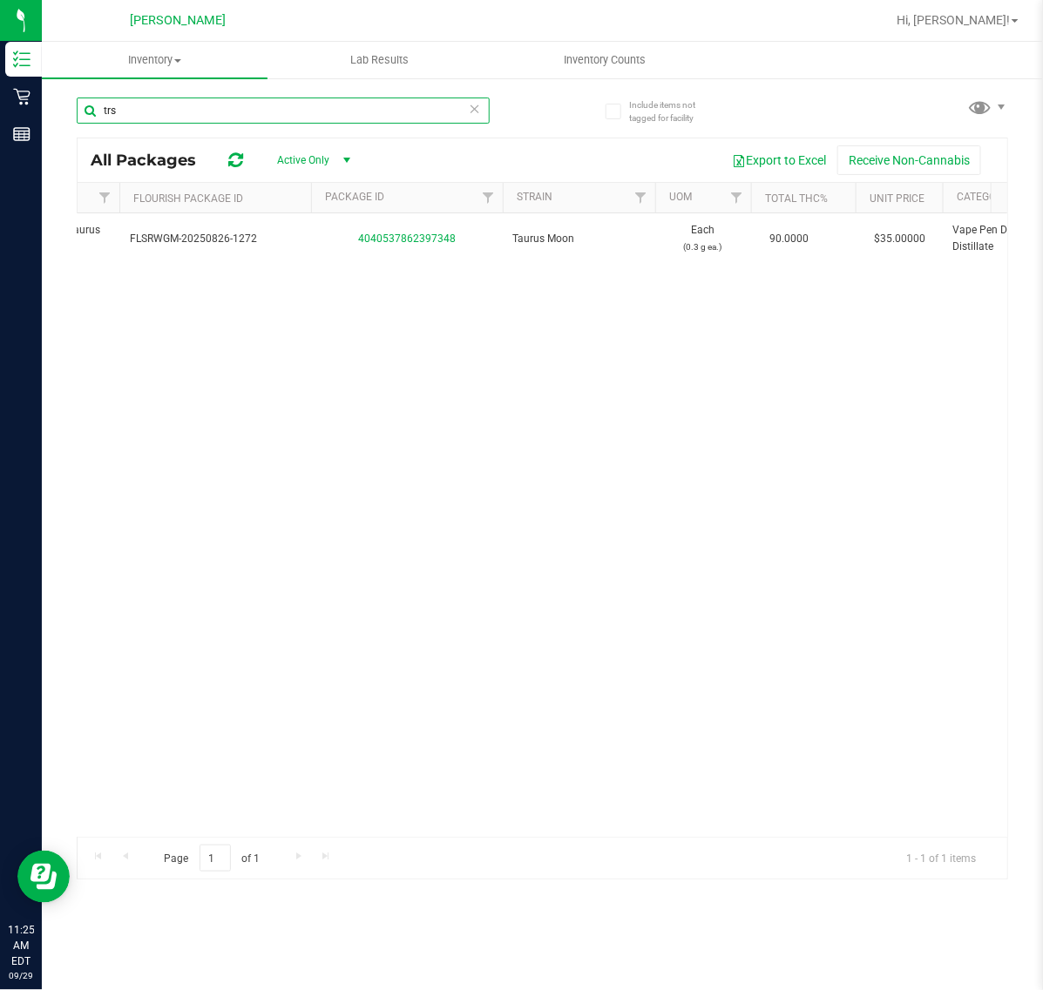
scroll to position [0, 704]
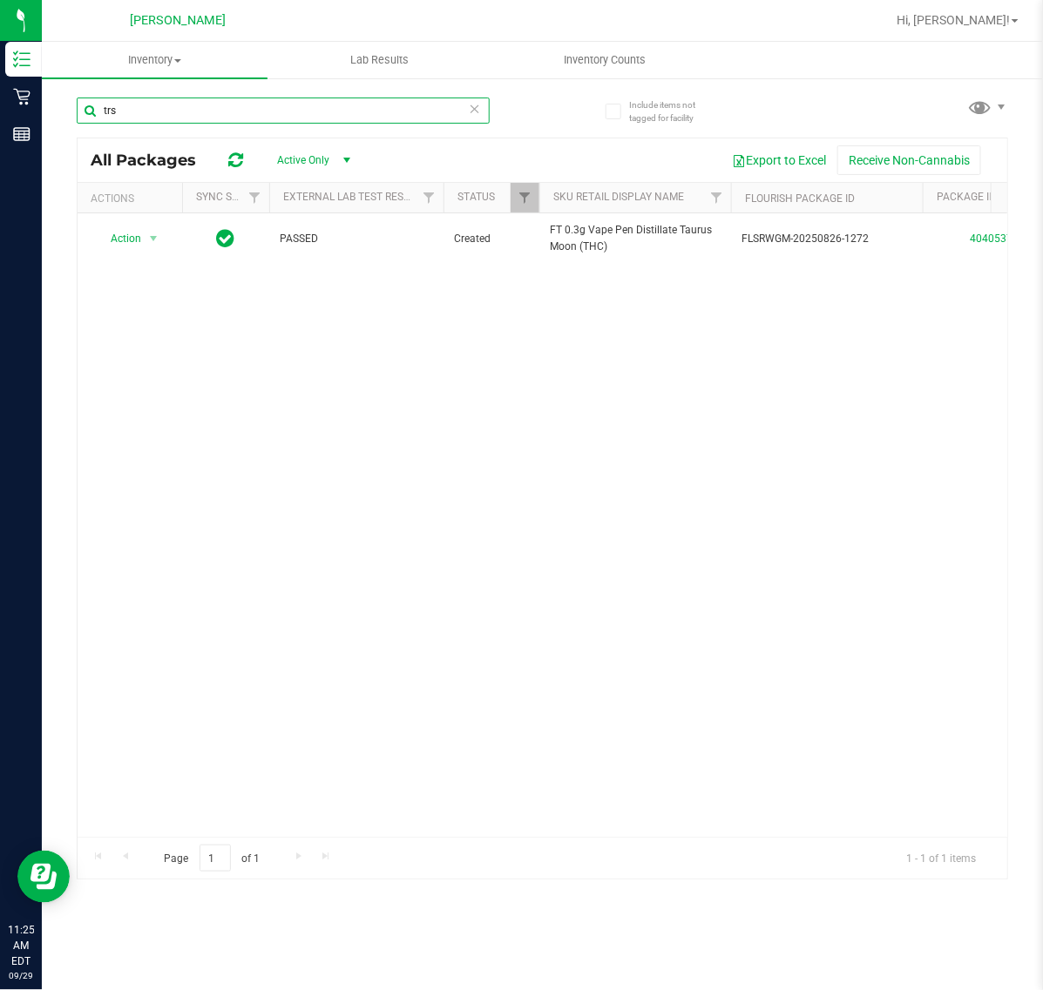
type input "trs"
click at [407, 438] on div "Action Action Global inventory Package audit log Print package label Print prod…" at bounding box center [542, 525] width 929 height 624
